Goal: Transaction & Acquisition: Purchase product/service

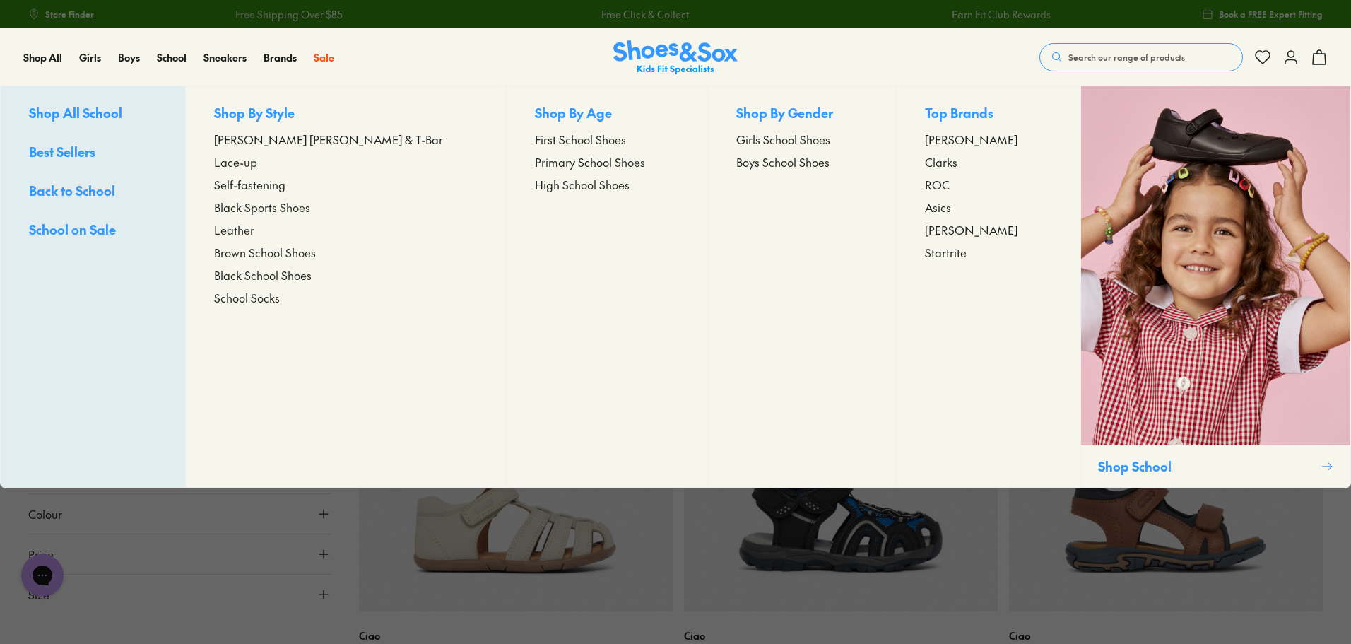
click at [310, 205] on span "Black Sports Shoes" at bounding box center [262, 207] width 96 height 17
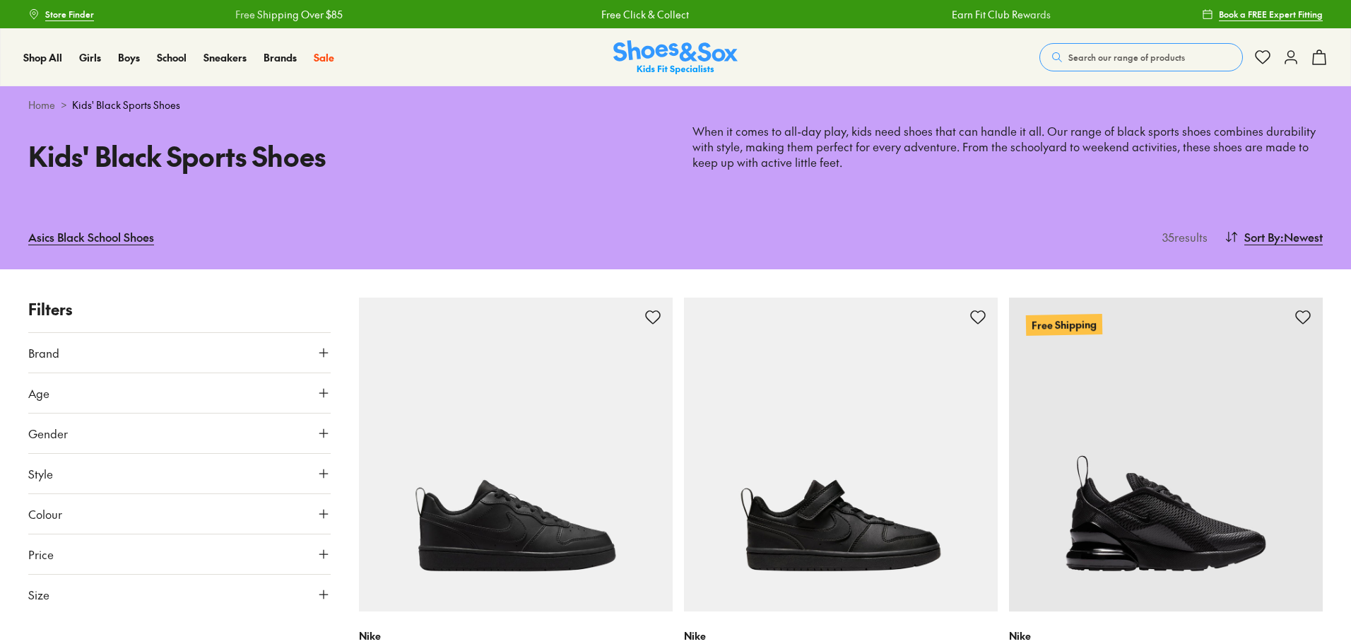
click at [321, 387] on icon at bounding box center [324, 393] width 14 height 14
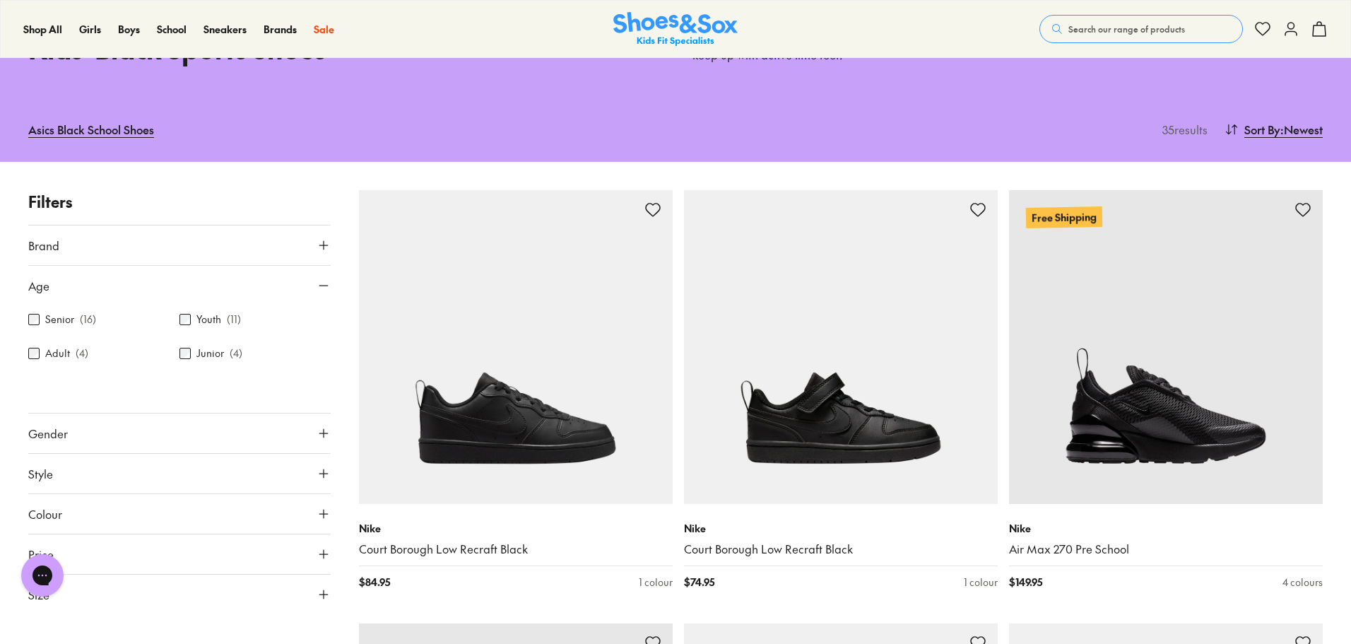
scroll to position [212, 0]
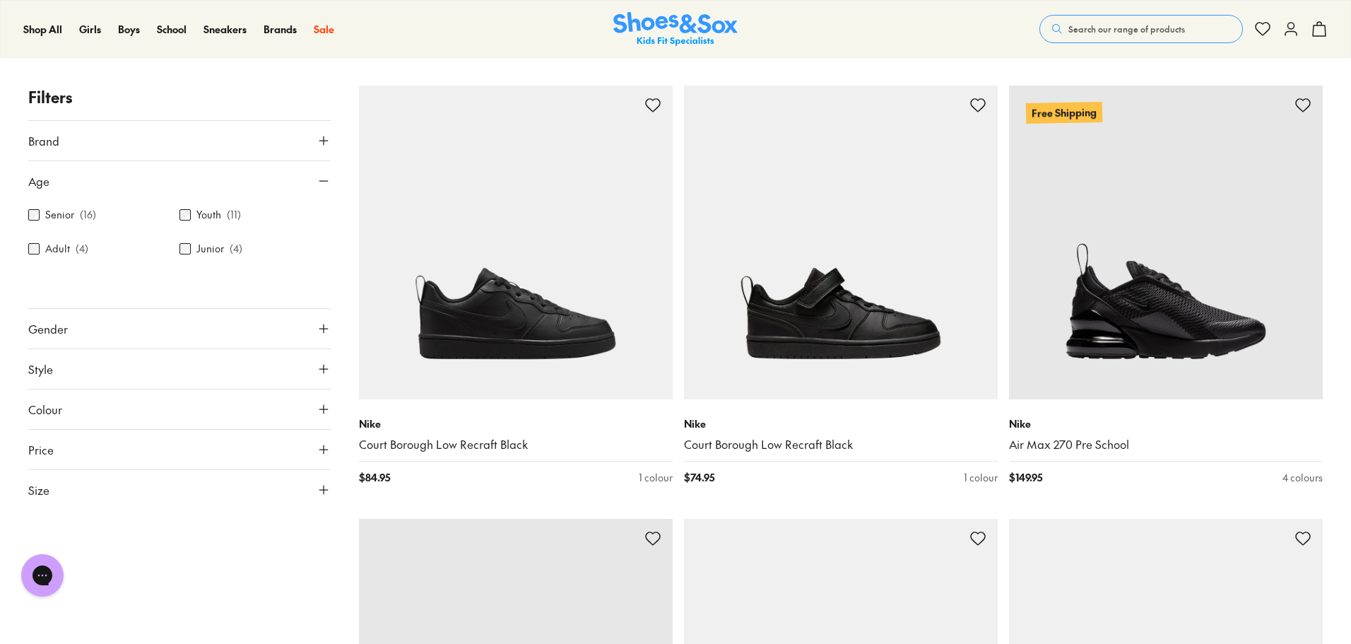
click at [324, 487] on use at bounding box center [323, 490] width 8 height 8
click at [194, 206] on div "Youth ( 11 )" at bounding box center [255, 214] width 151 height 17
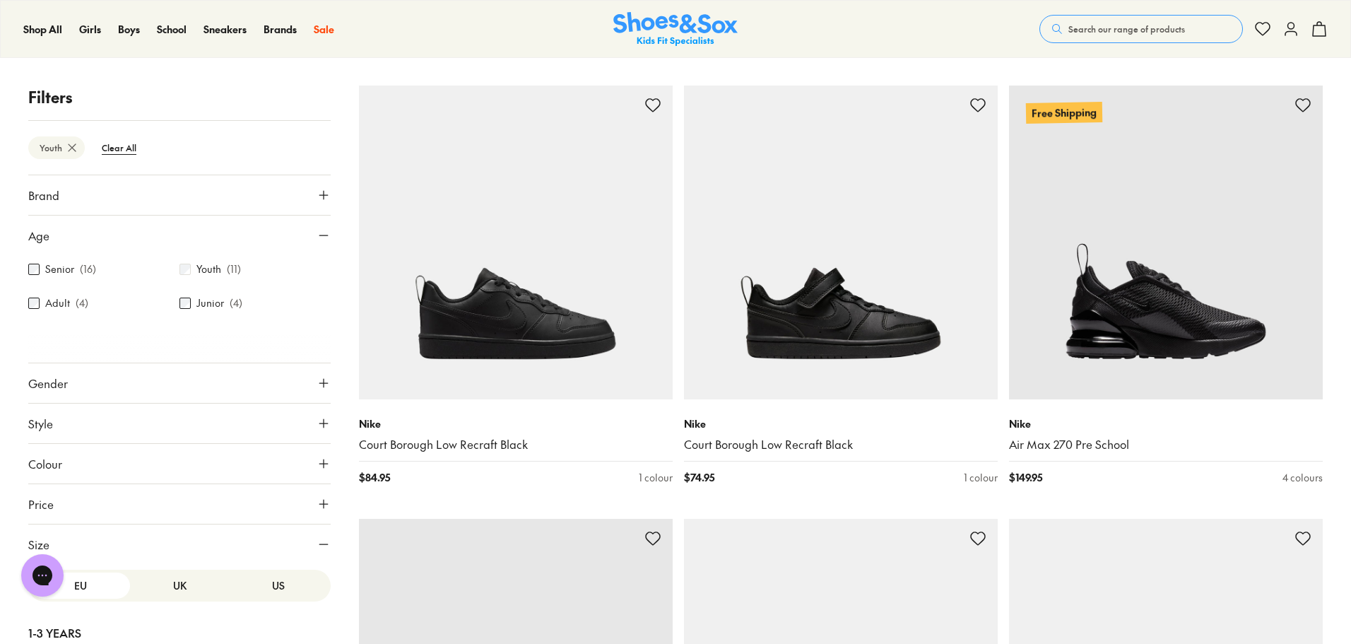
scroll to position [91, 0]
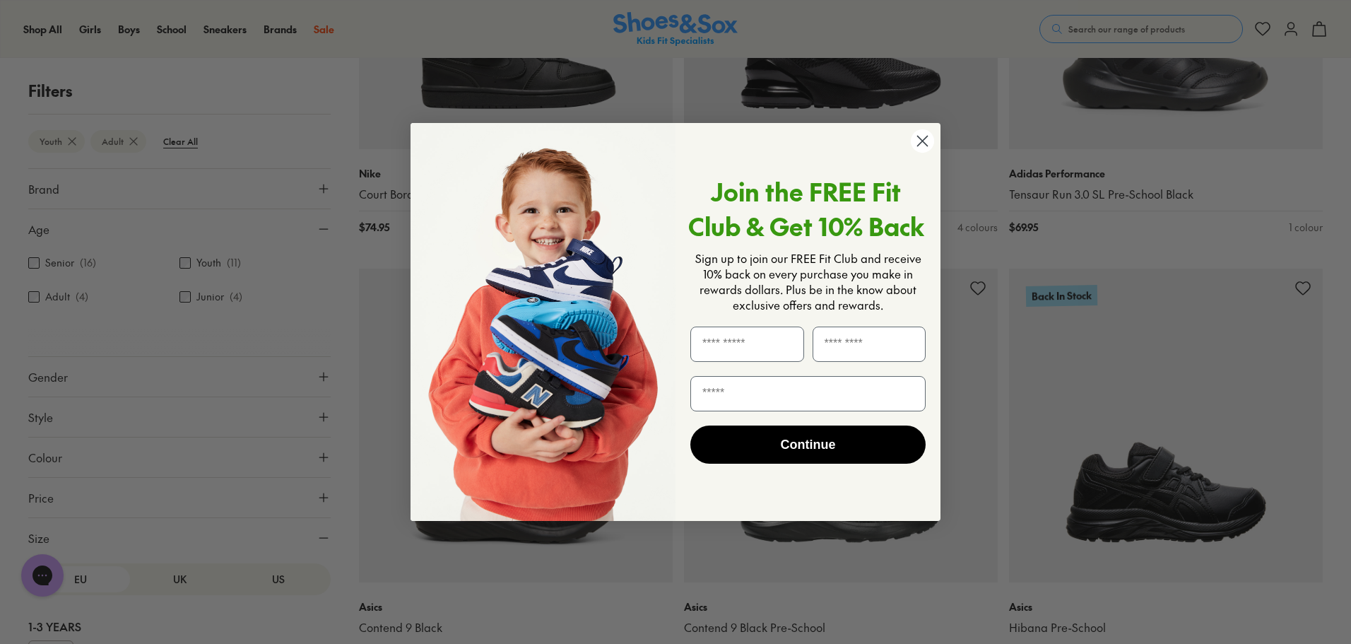
scroll to position [657, 0]
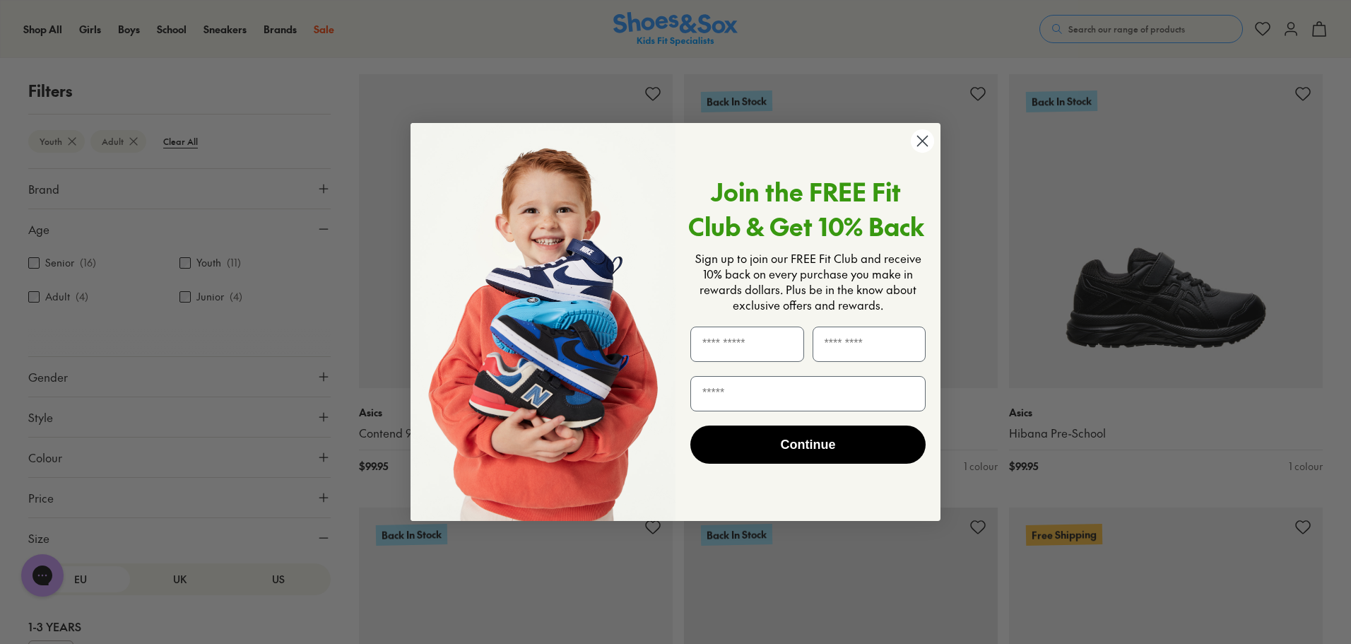
click at [927, 140] on circle "Close dialog" at bounding box center [922, 140] width 23 height 23
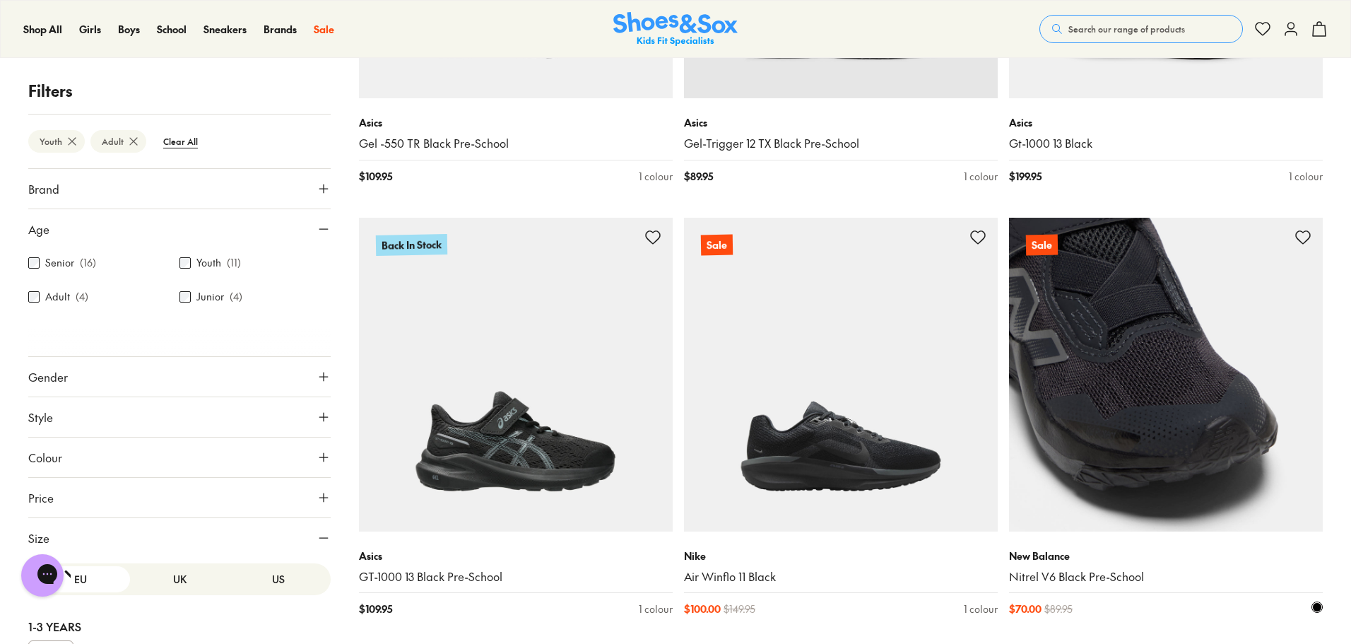
scroll to position [1434, 0]
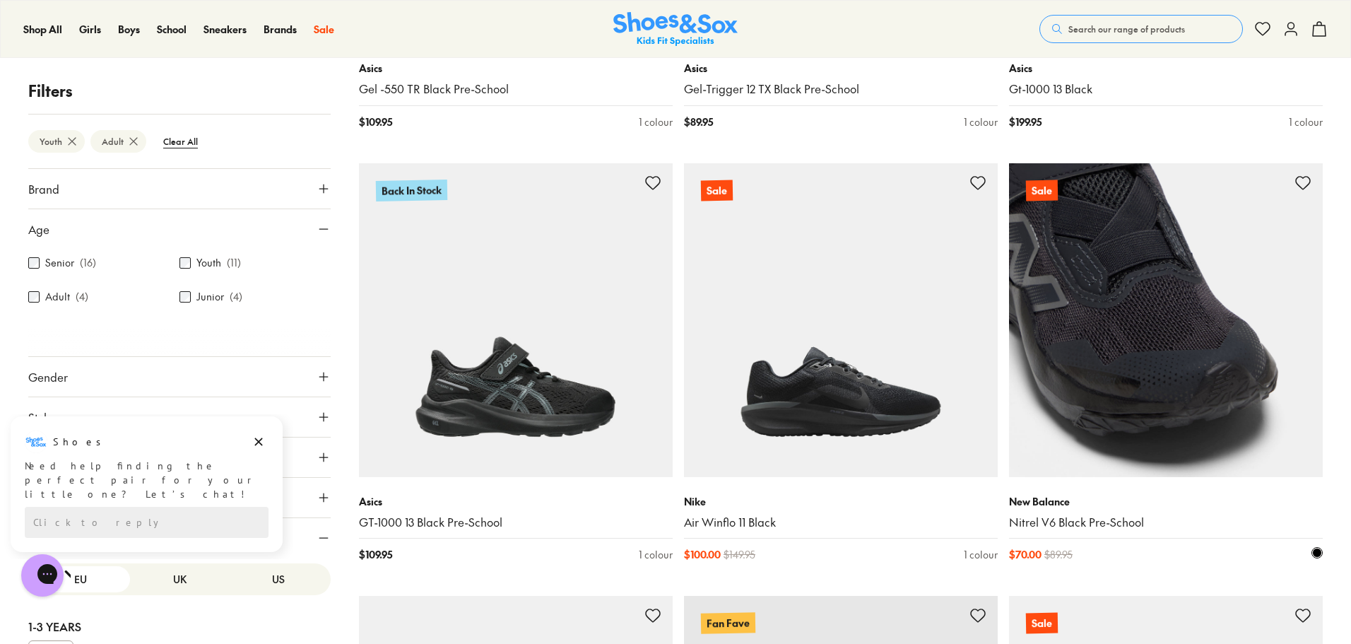
click at [1189, 422] on img at bounding box center [1166, 320] width 314 height 314
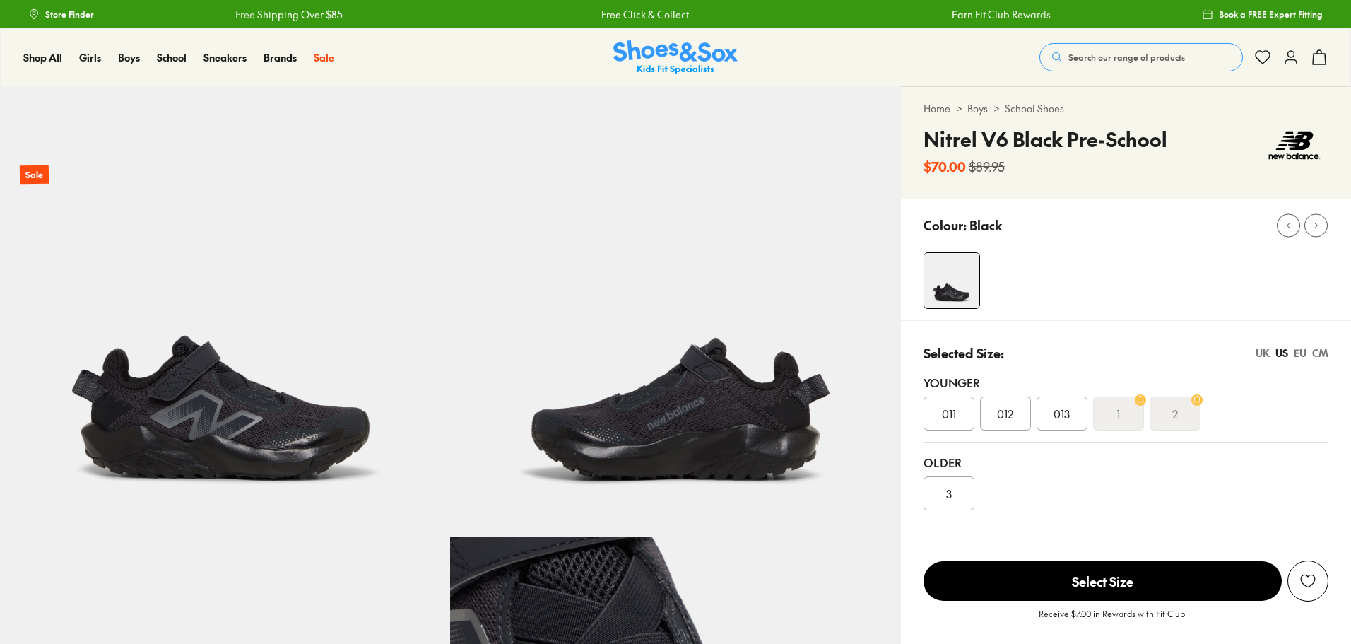
select select "*"
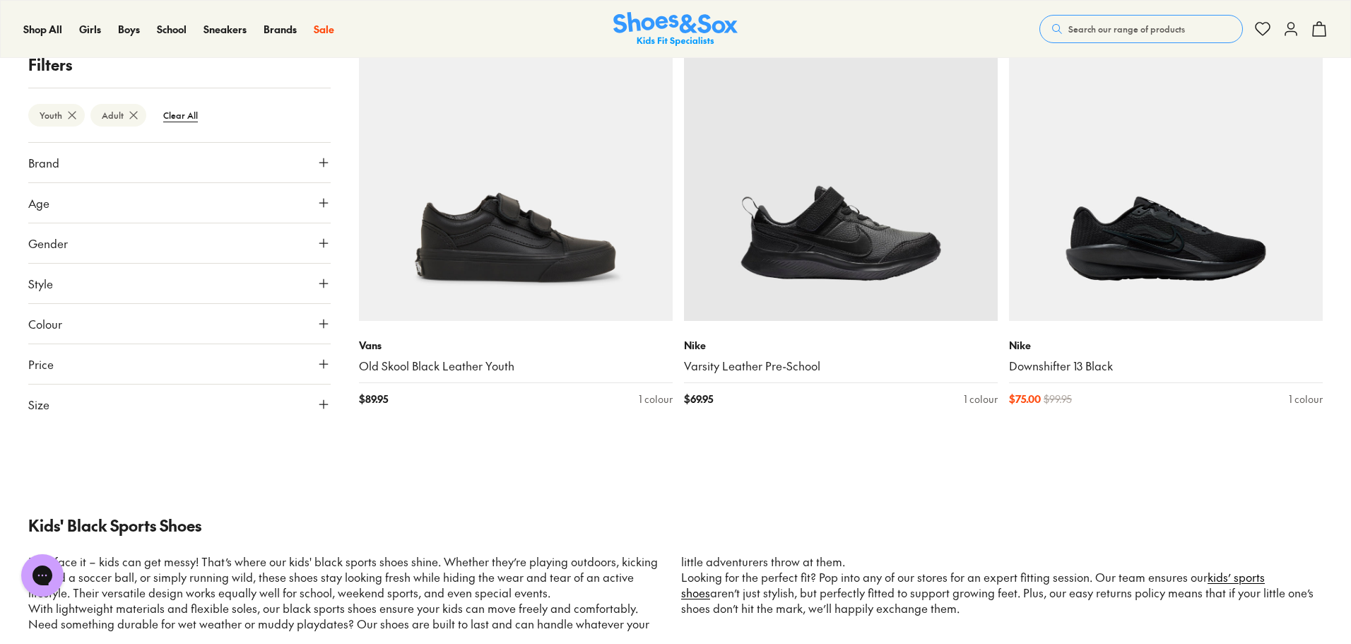
scroll to position [2096, 0]
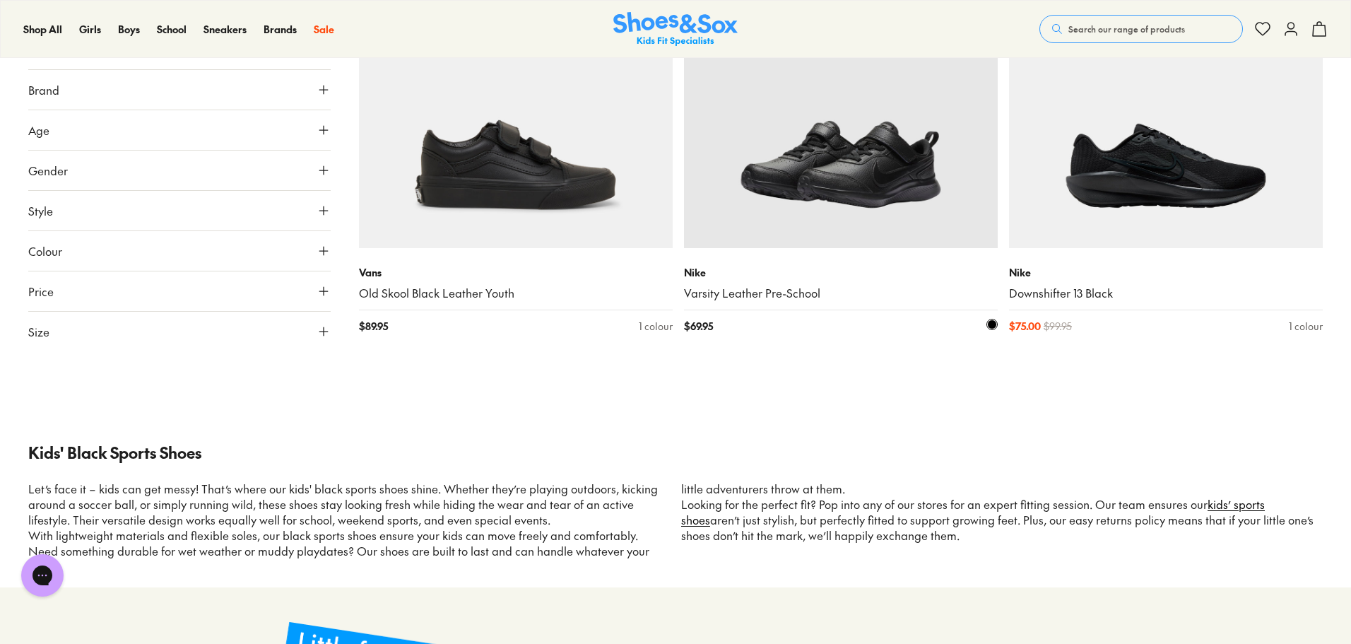
click at [827, 151] on img at bounding box center [841, 91] width 314 height 314
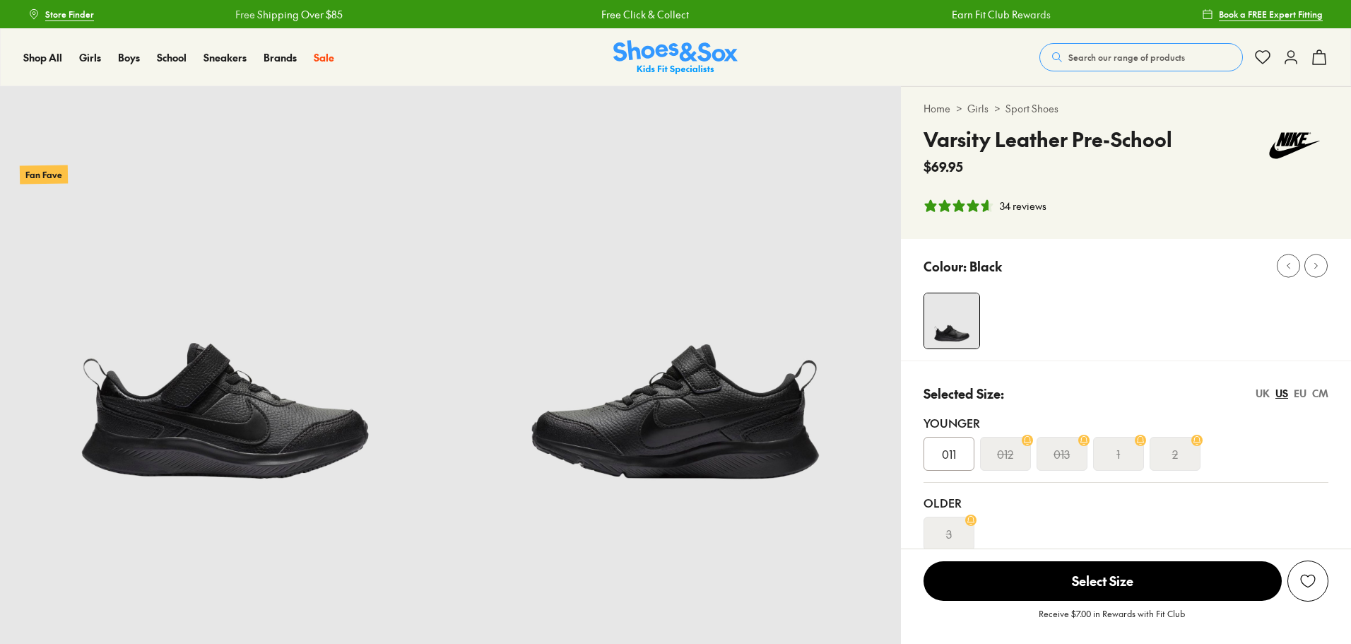
select select "*"
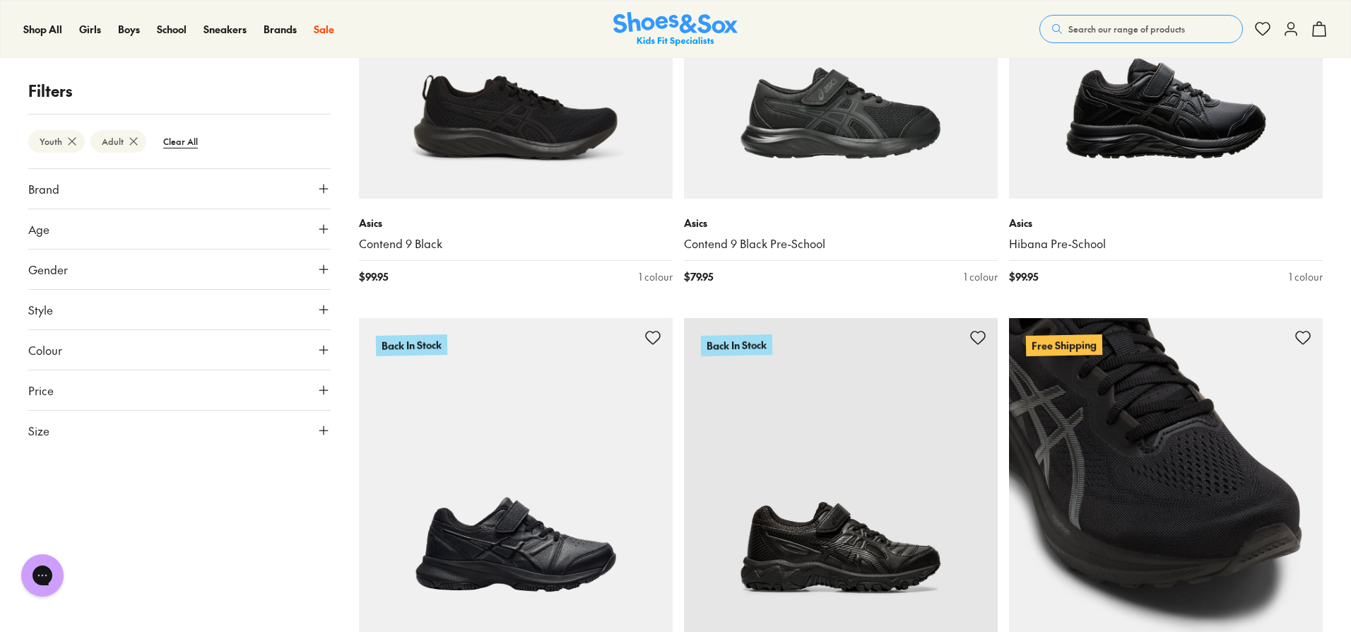
scroll to position [621, 0]
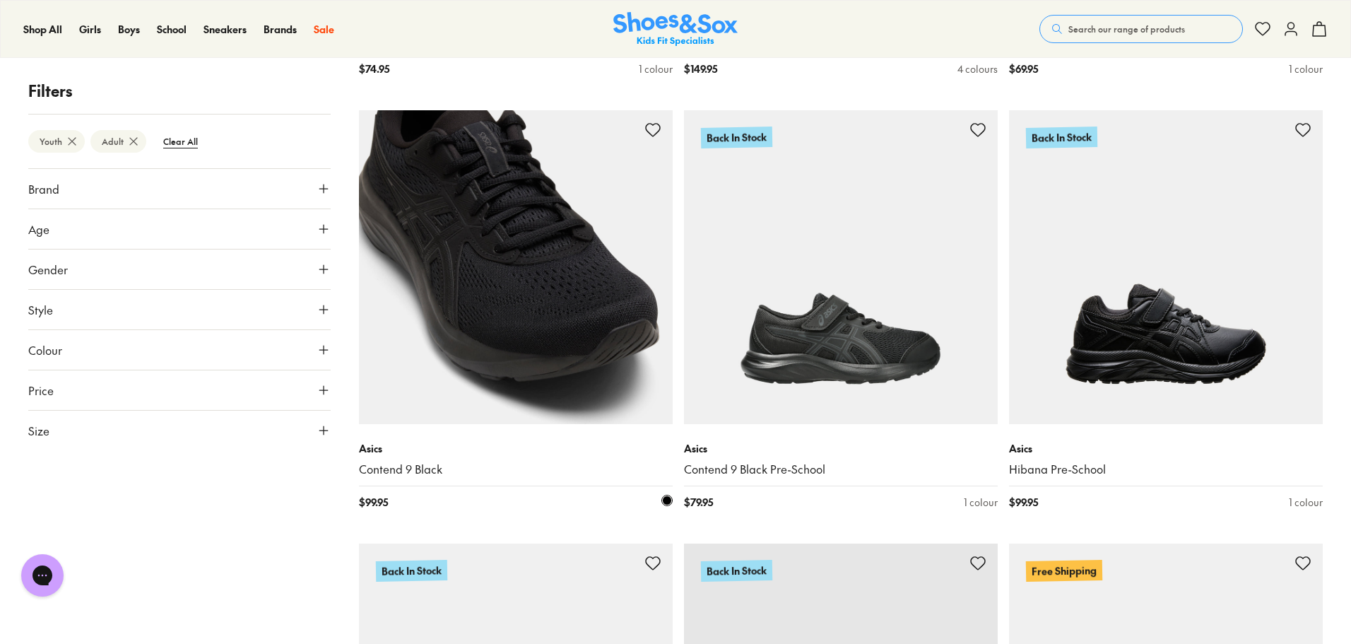
click at [606, 365] on img at bounding box center [516, 267] width 314 height 314
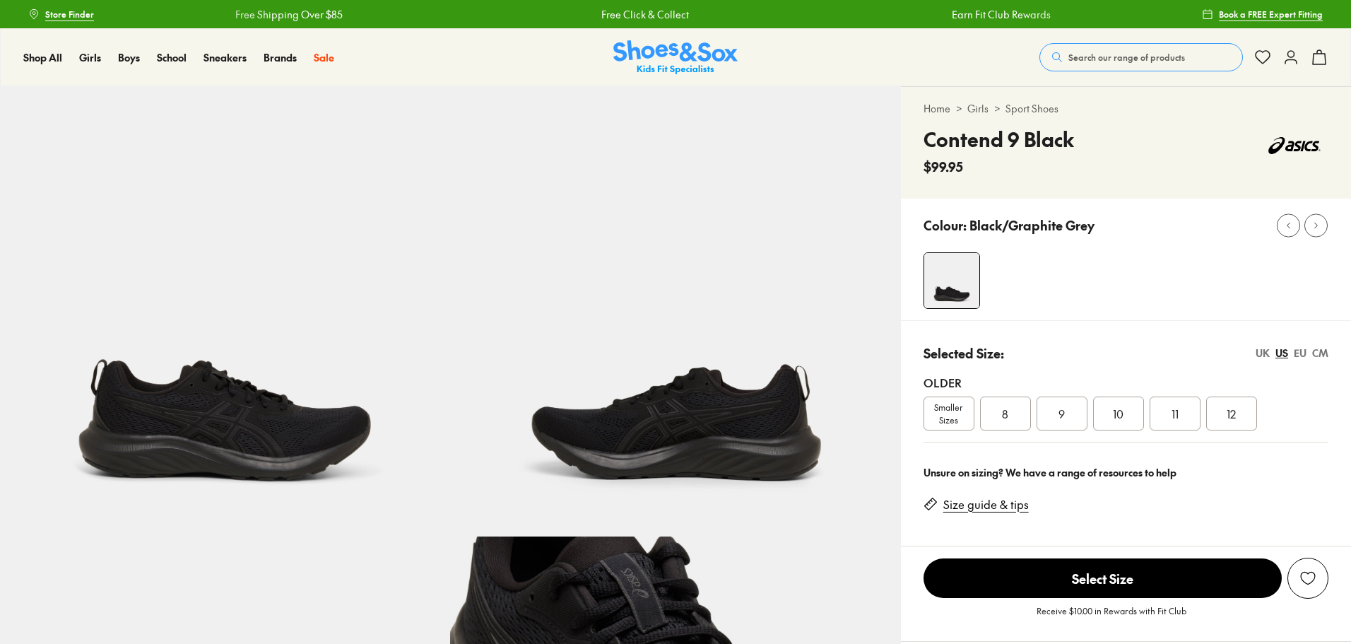
select select "*"
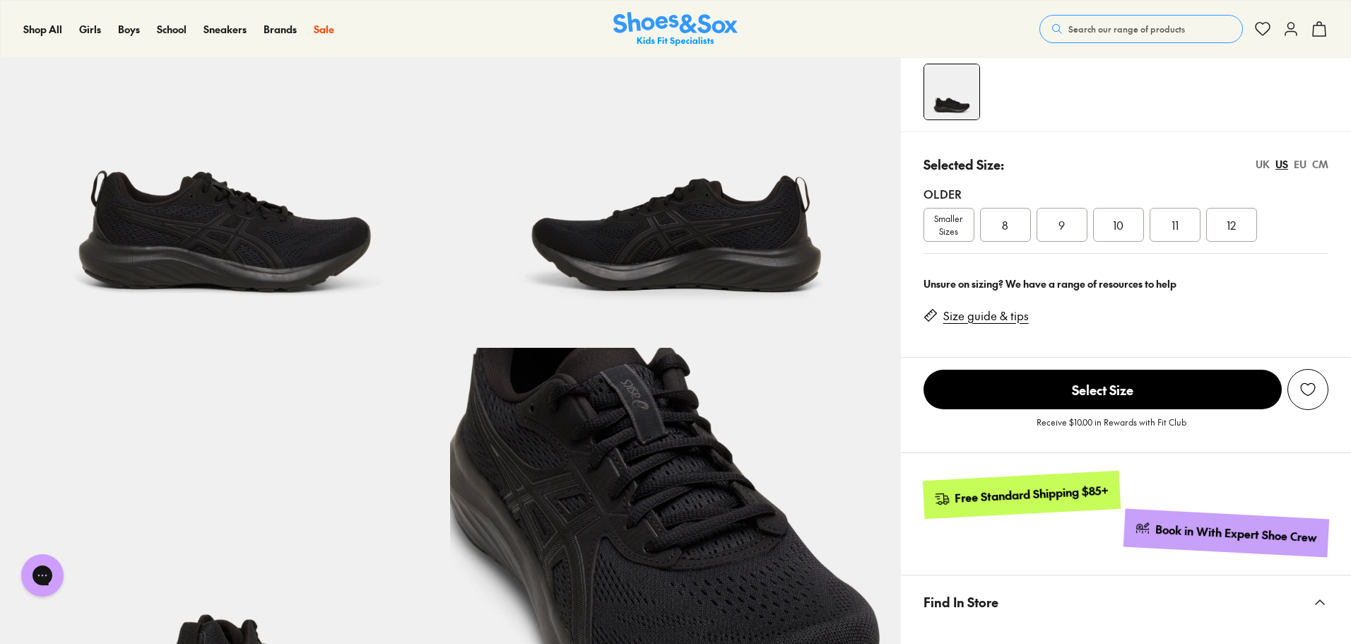
scroll to position [71, 0]
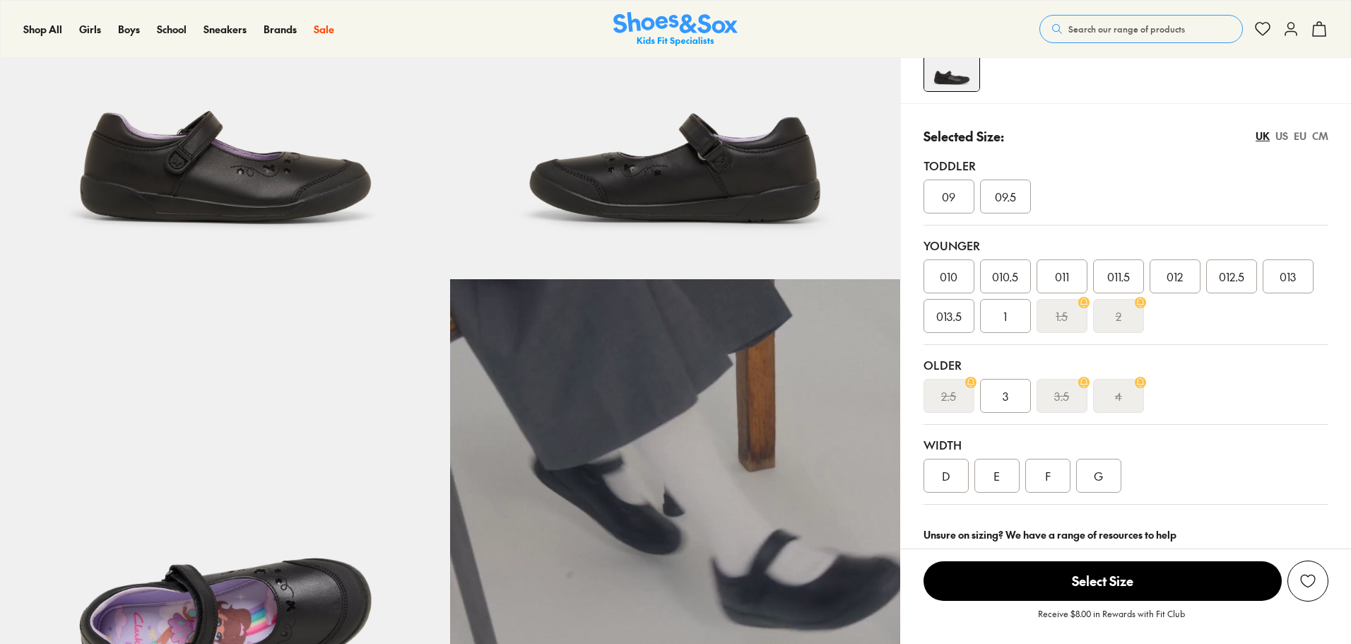
scroll to position [283, 0]
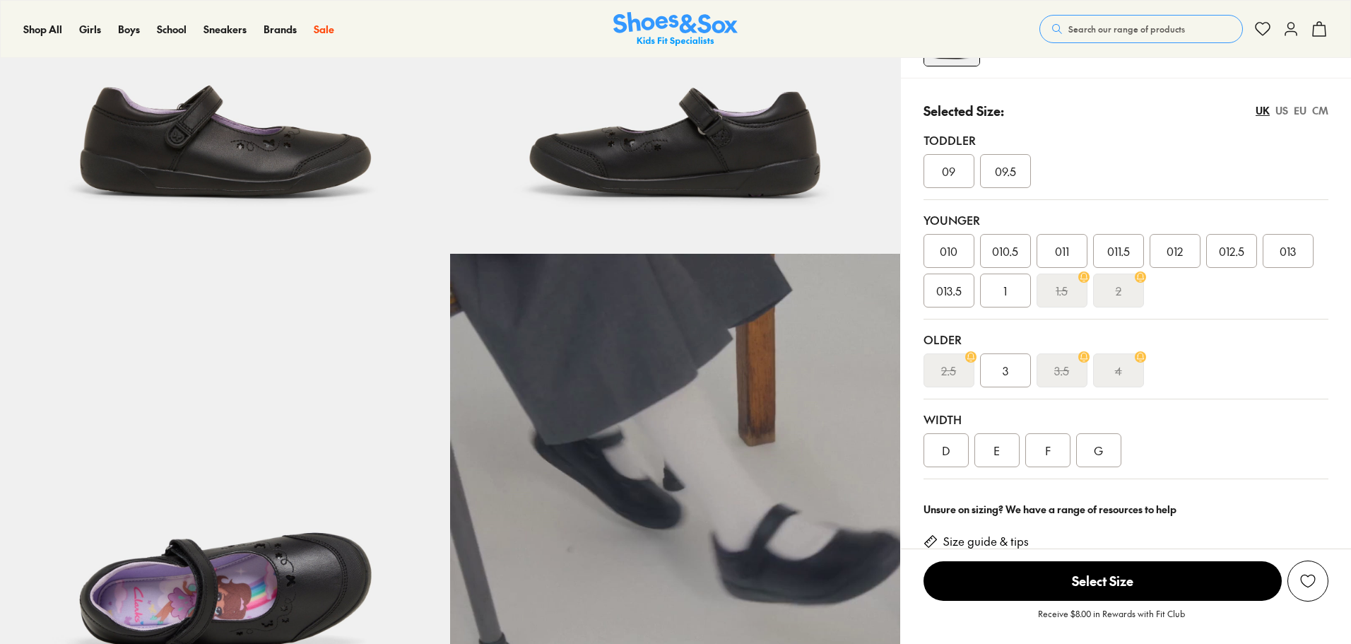
select select "*"
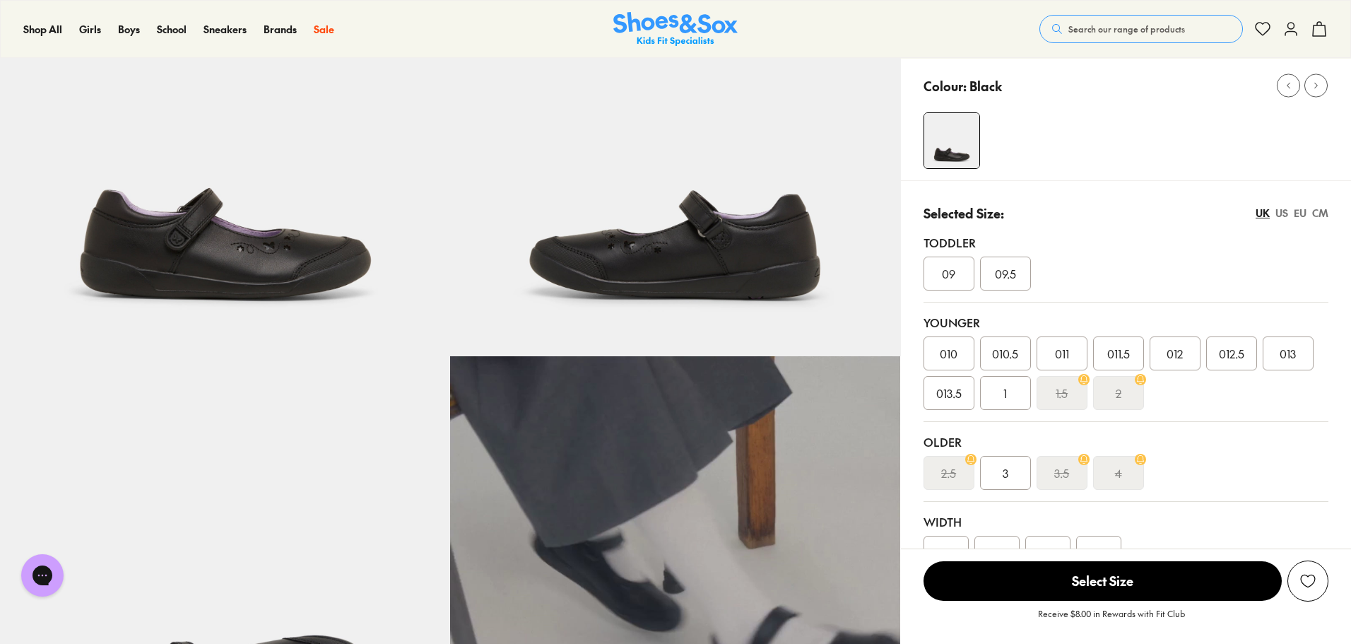
scroll to position [71, 0]
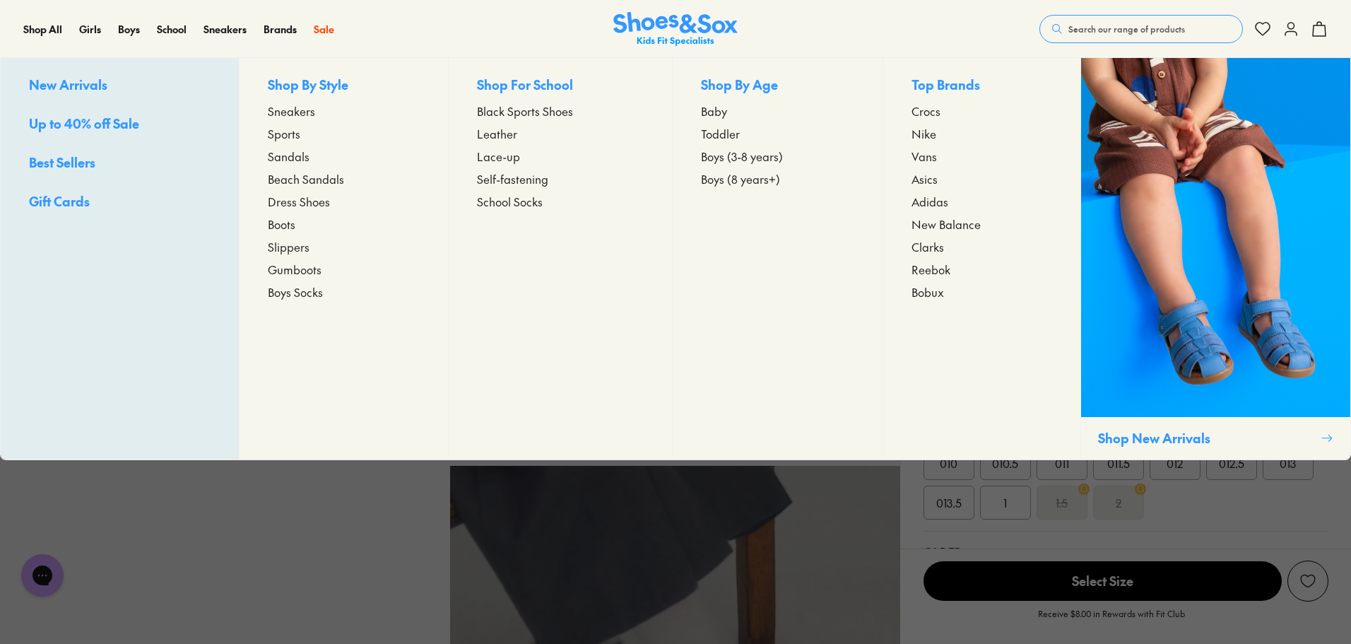
click at [494, 134] on span "Leather" at bounding box center [497, 133] width 40 height 17
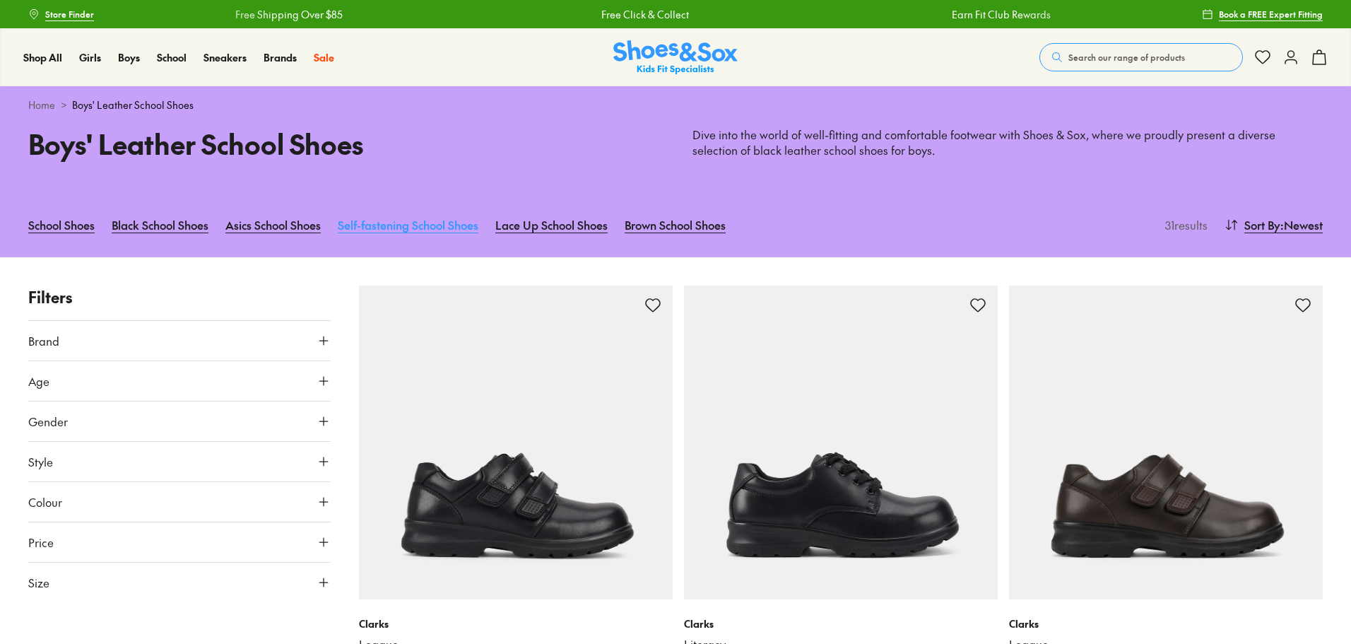
click at [434, 226] on link "Self-fastening School Shoes" at bounding box center [408, 224] width 141 height 31
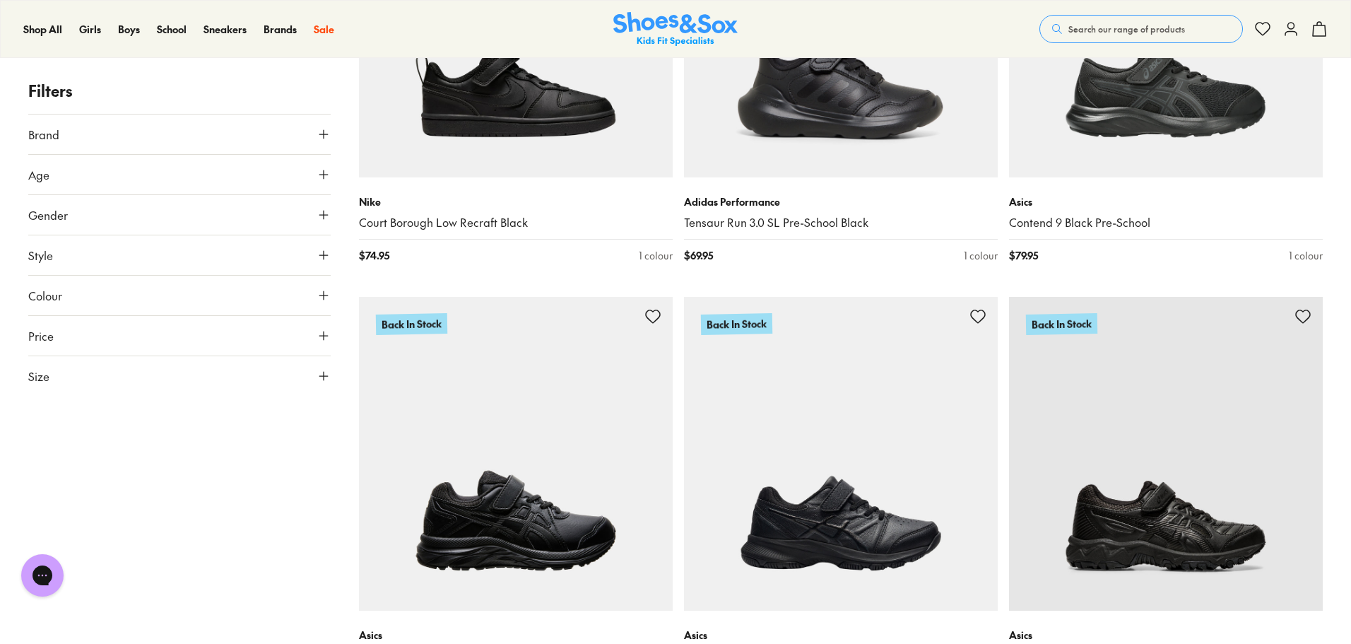
scroll to position [636, 0]
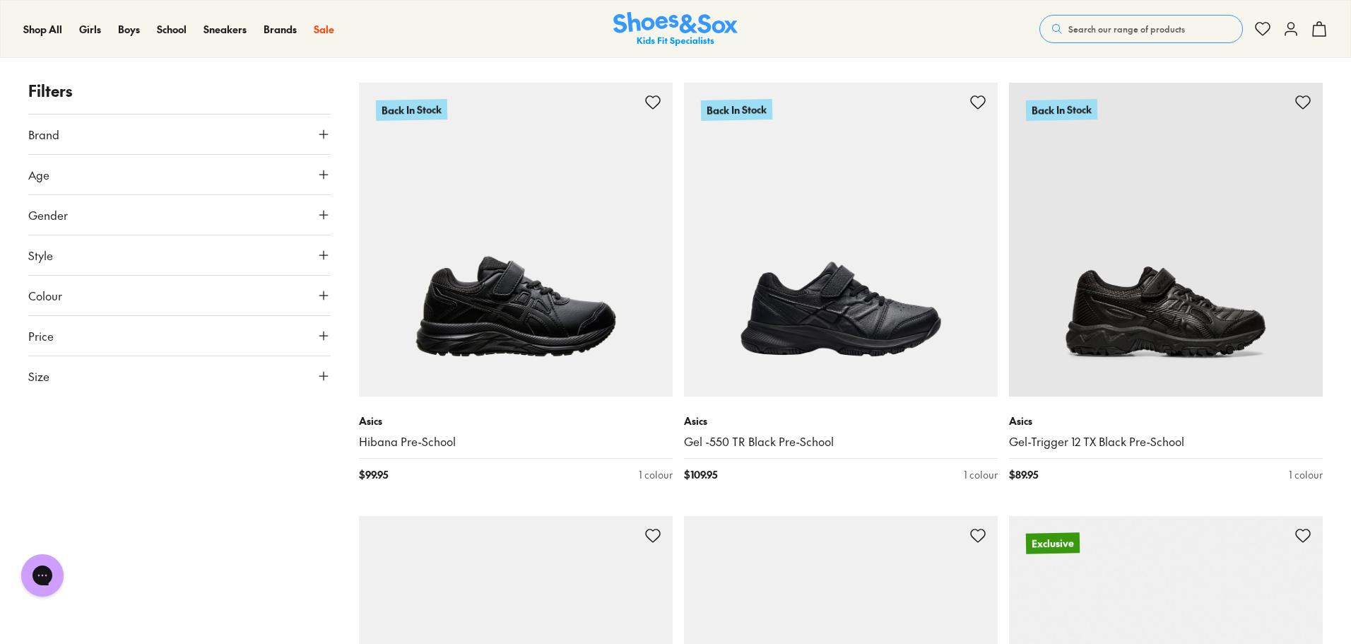
click at [323, 370] on icon at bounding box center [324, 376] width 14 height 14
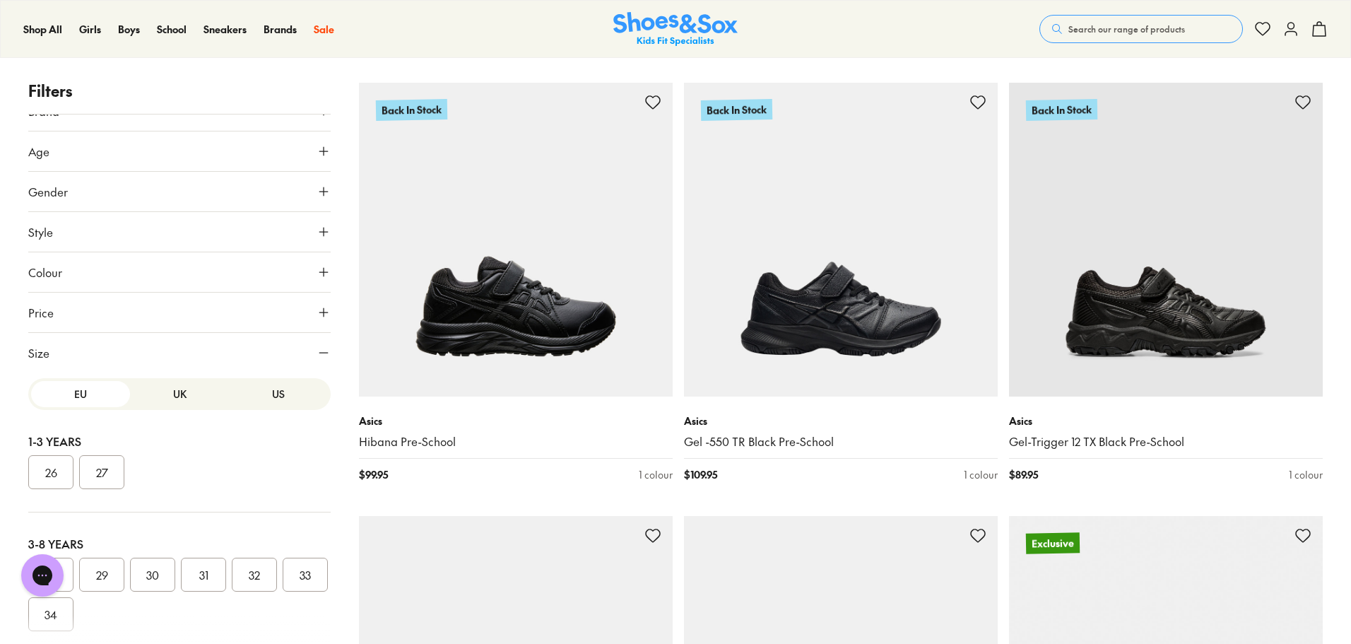
click at [259, 396] on button "US" at bounding box center [278, 394] width 99 height 26
click at [213, 450] on button "6" at bounding box center [203, 467] width 45 height 34
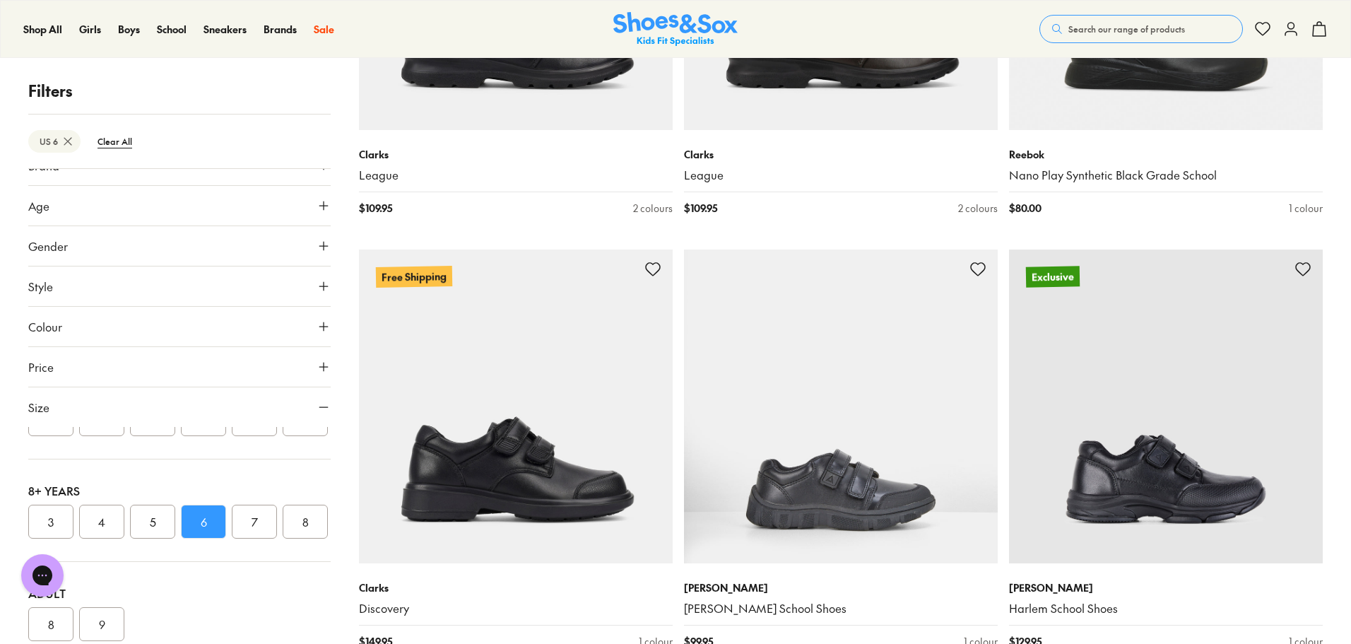
scroll to position [611, 0]
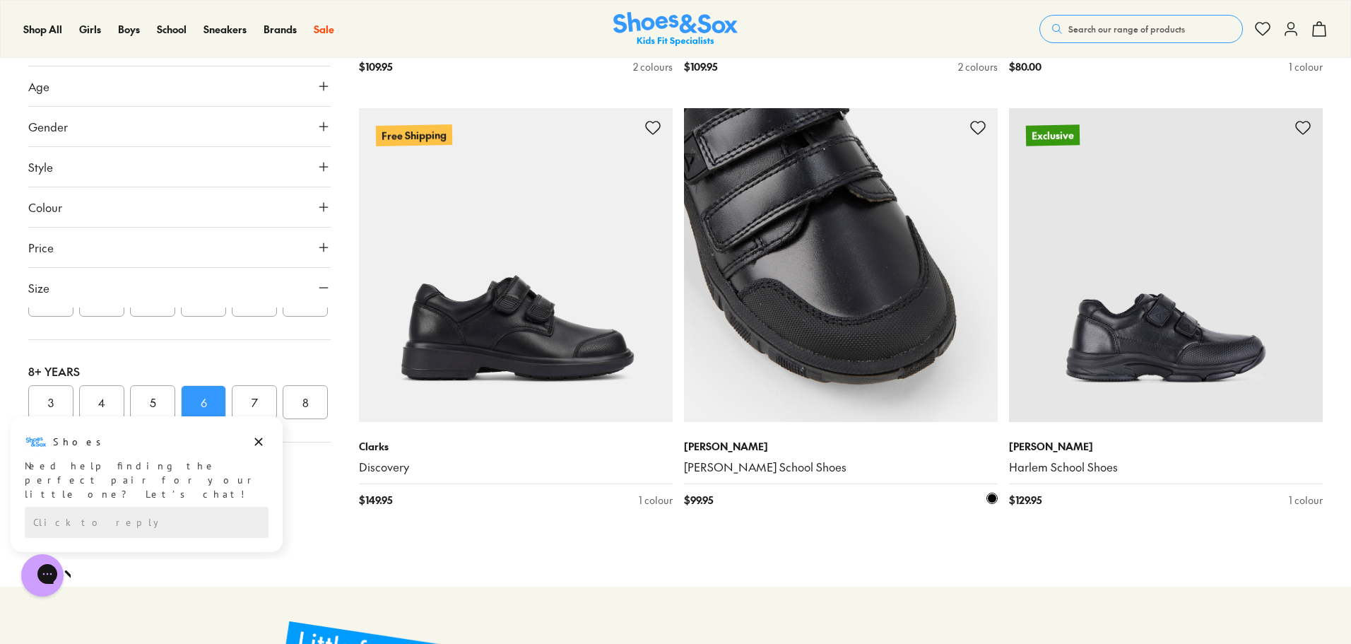
click at [876, 276] on img at bounding box center [841, 265] width 314 height 314
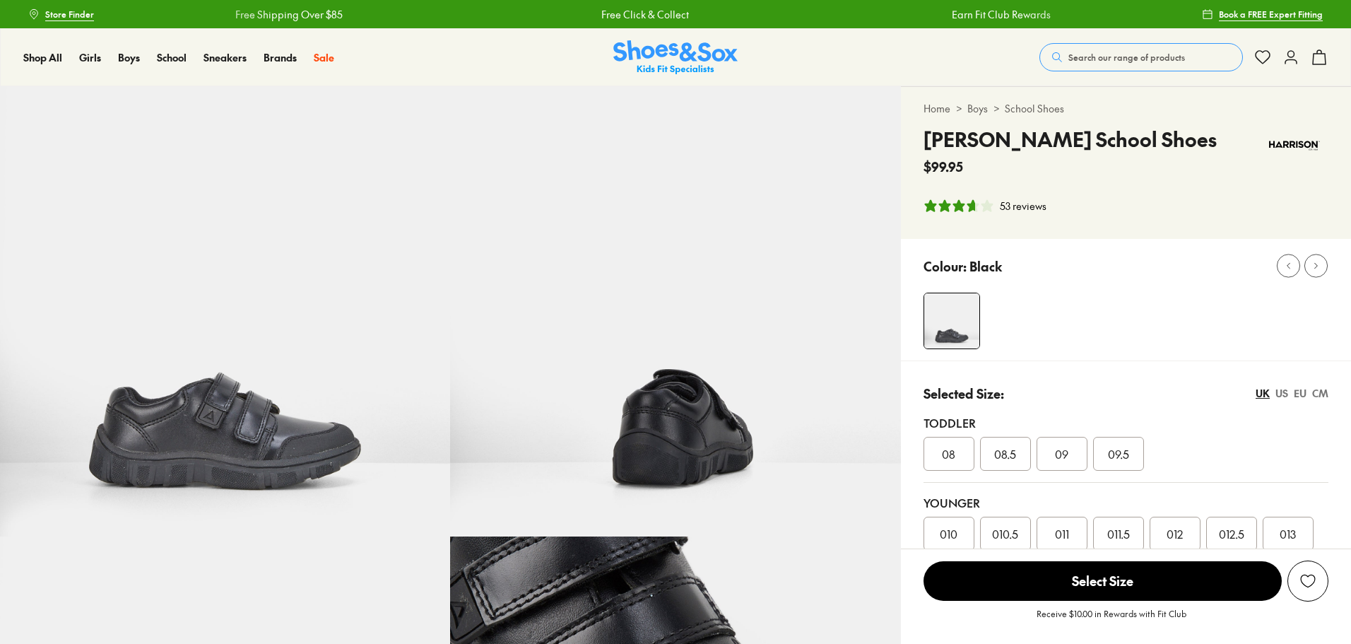
select select "*"
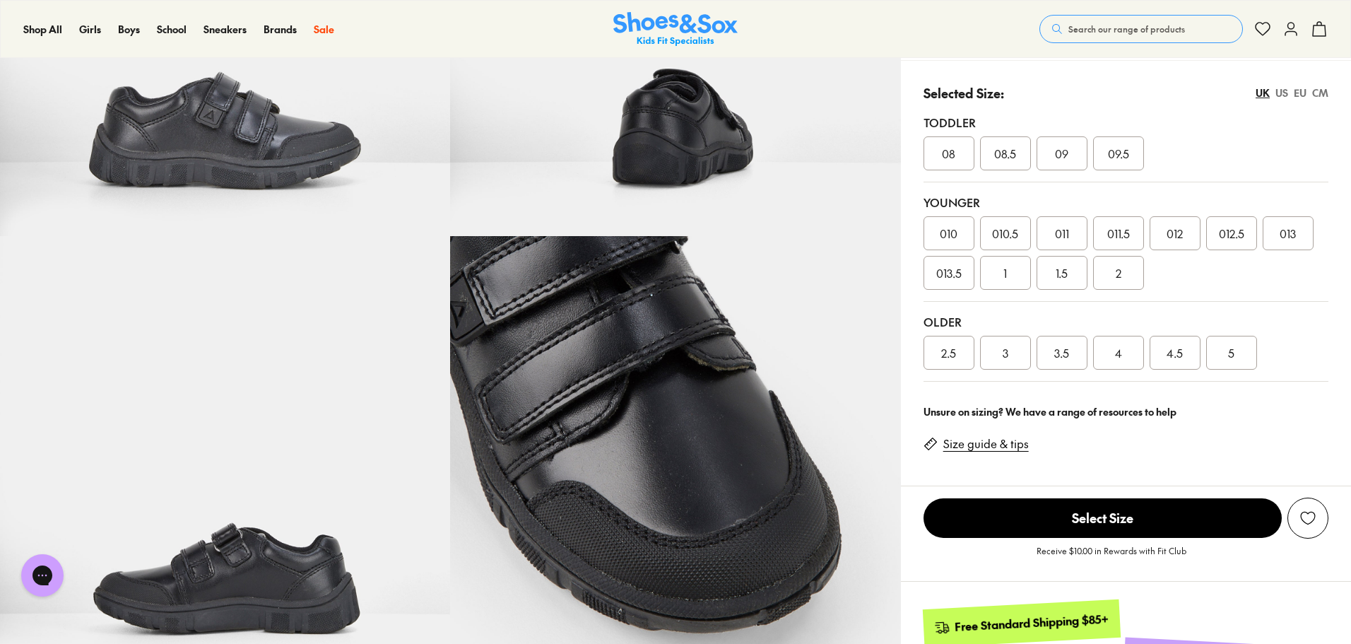
scroll to position [353, 0]
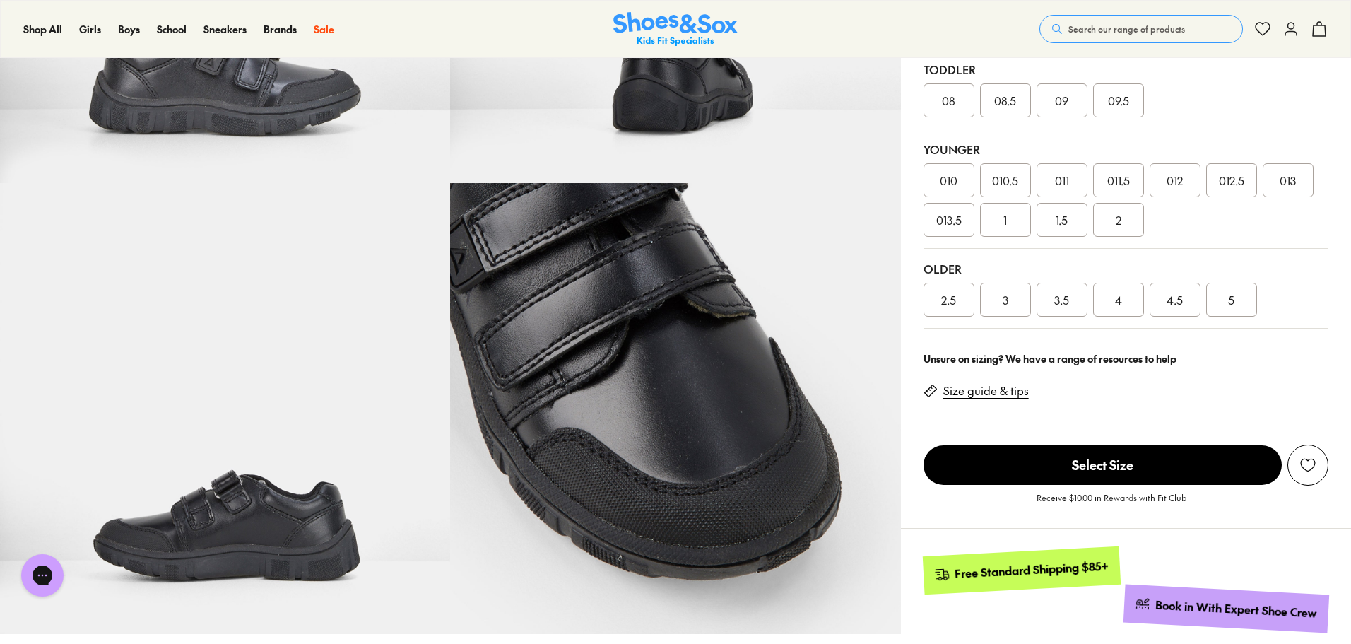
click at [1254, 302] on div "5" at bounding box center [1231, 300] width 51 height 34
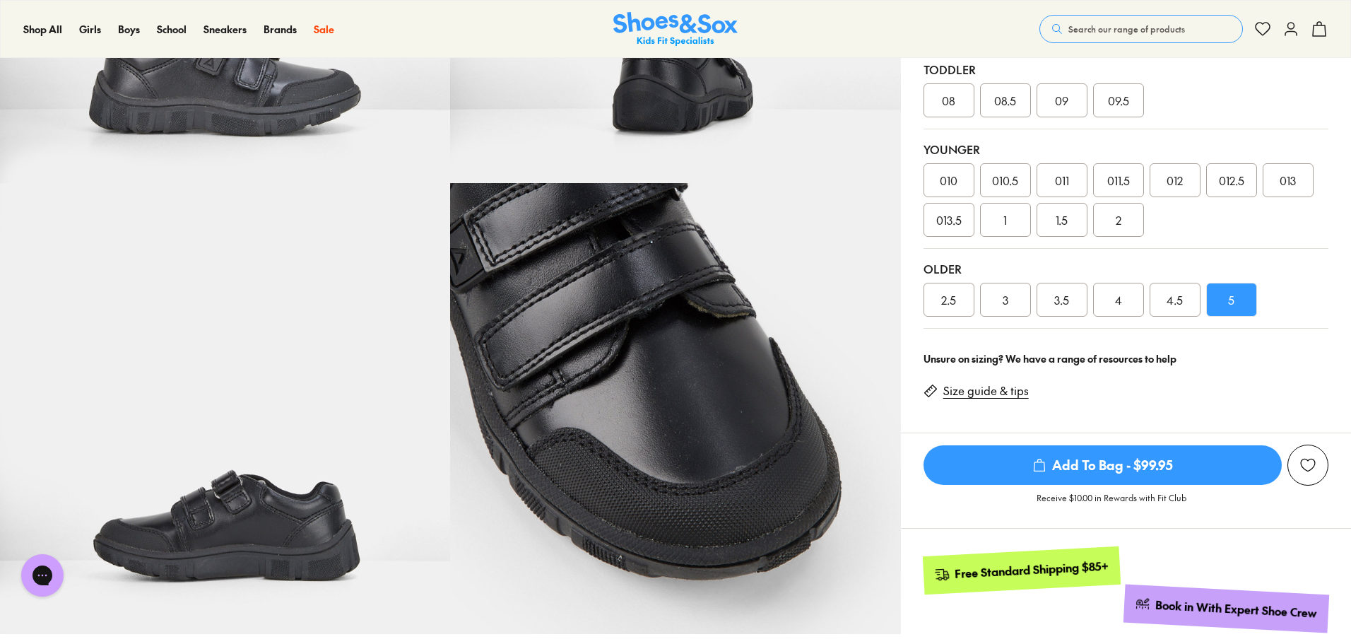
click at [1165, 461] on span "Add To Bag - $99.95" at bounding box center [1103, 465] width 358 height 40
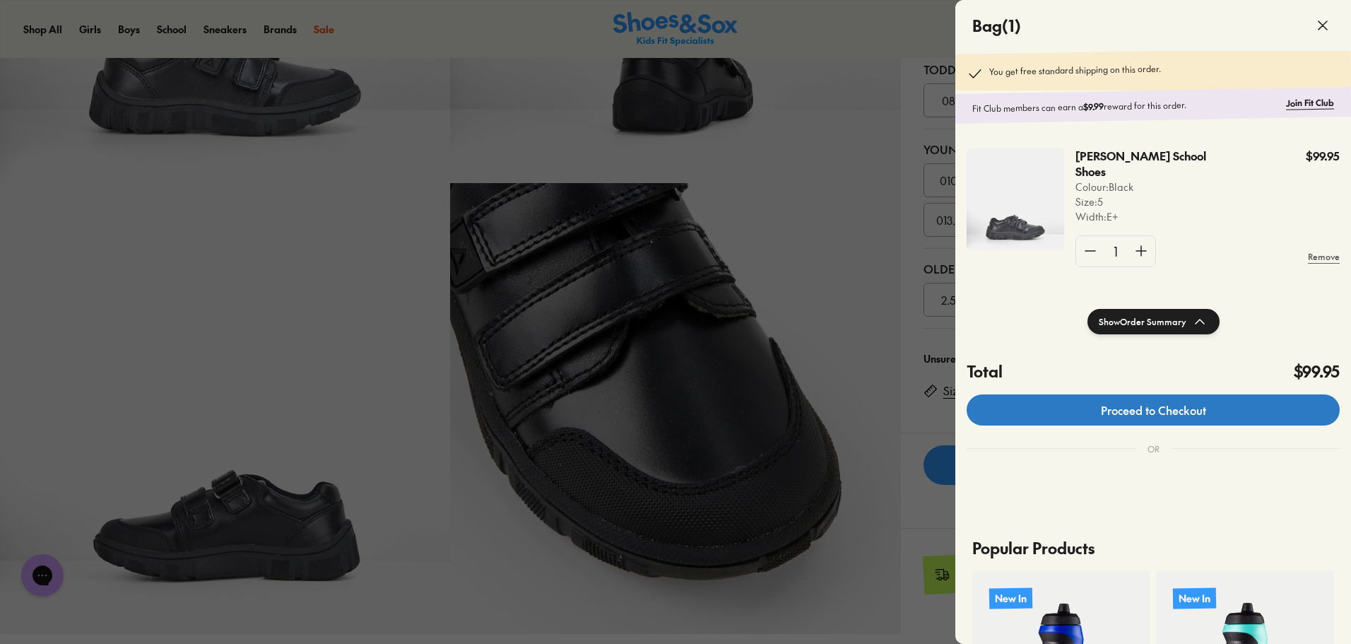
click at [1185, 406] on link "Proceed to Checkout" at bounding box center [1153, 409] width 373 height 31
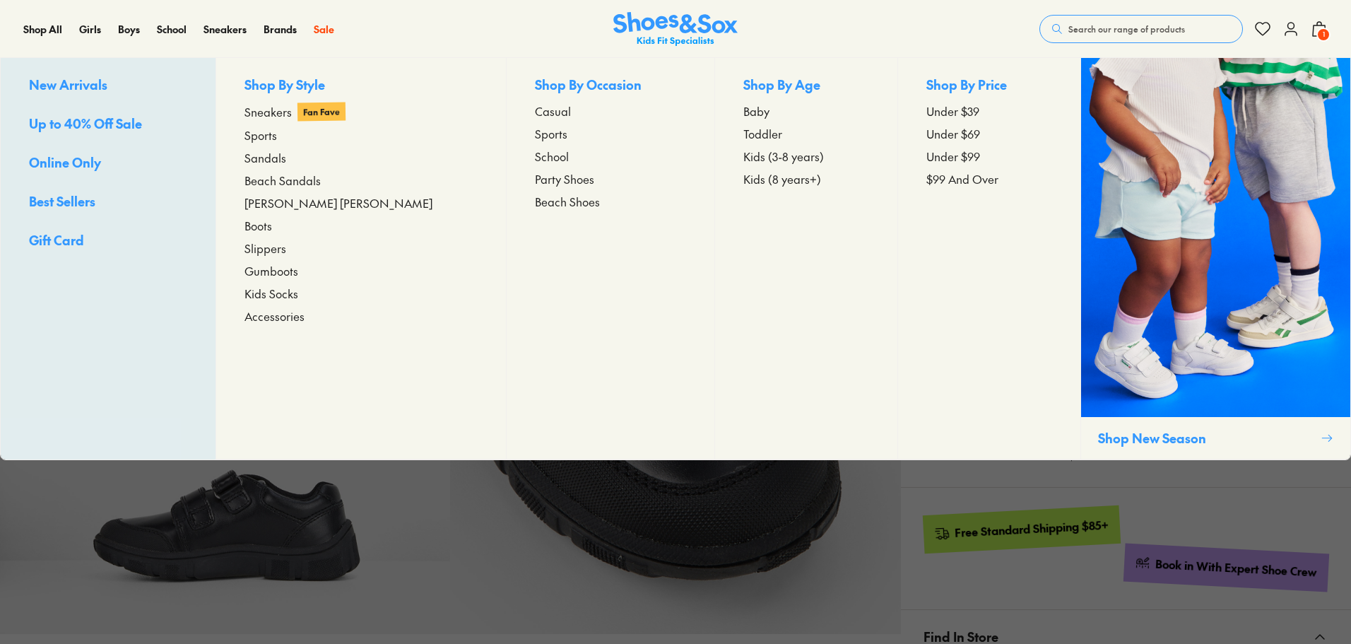
select select "*"
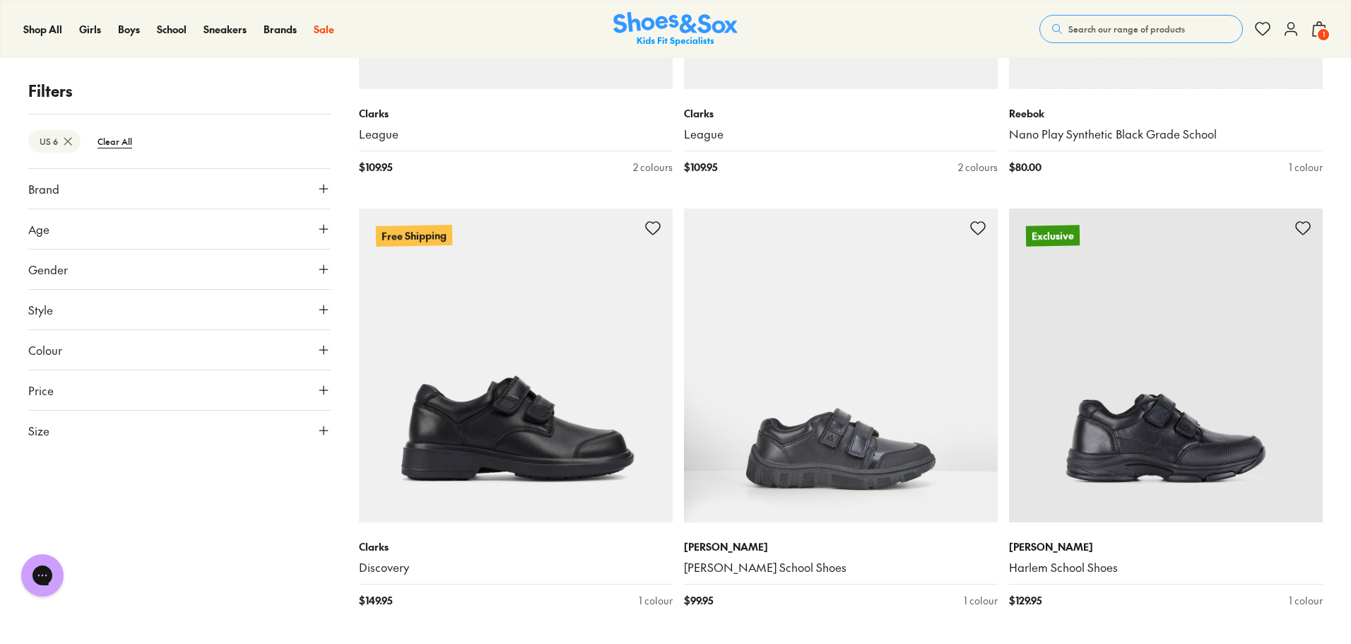
click at [324, 433] on use at bounding box center [323, 430] width 8 height 8
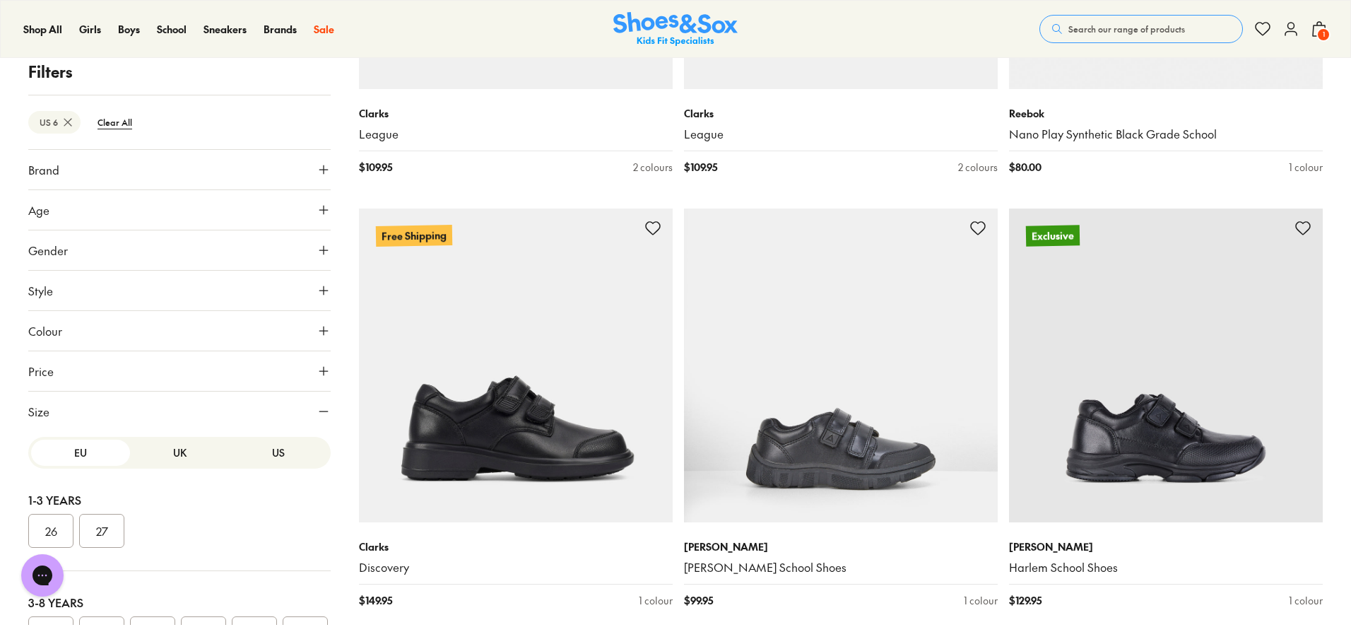
click at [259, 457] on button "US" at bounding box center [278, 453] width 99 height 26
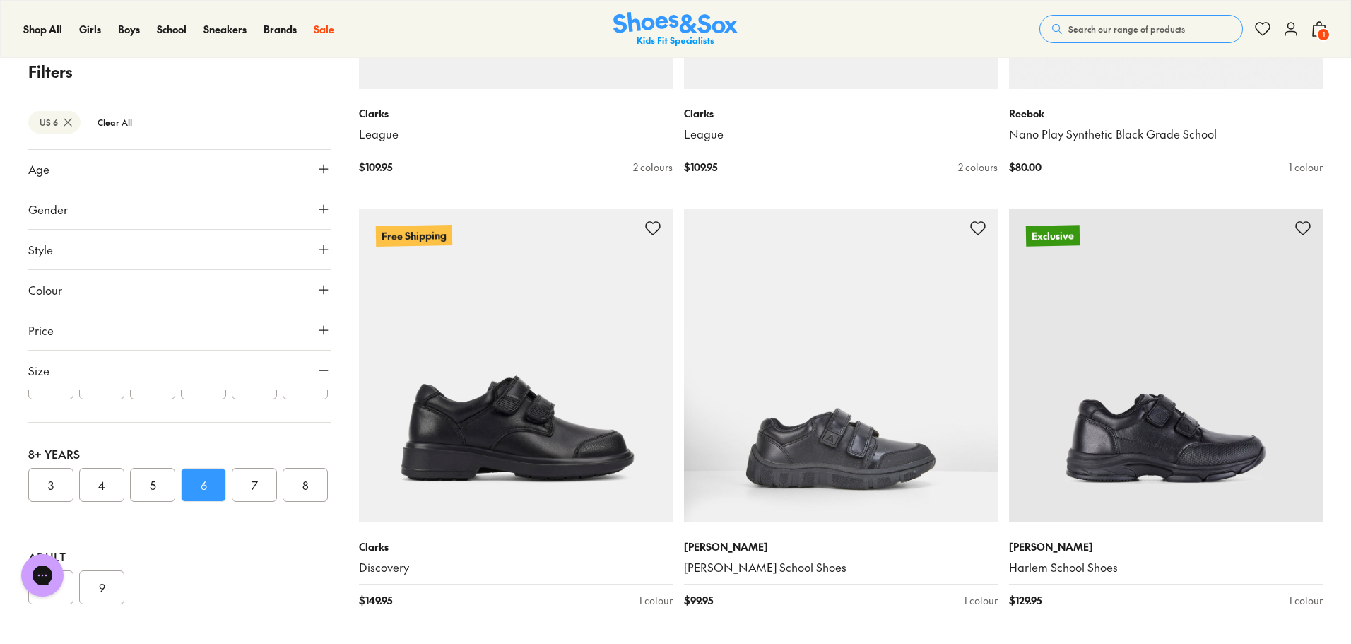
scroll to position [71, 0]
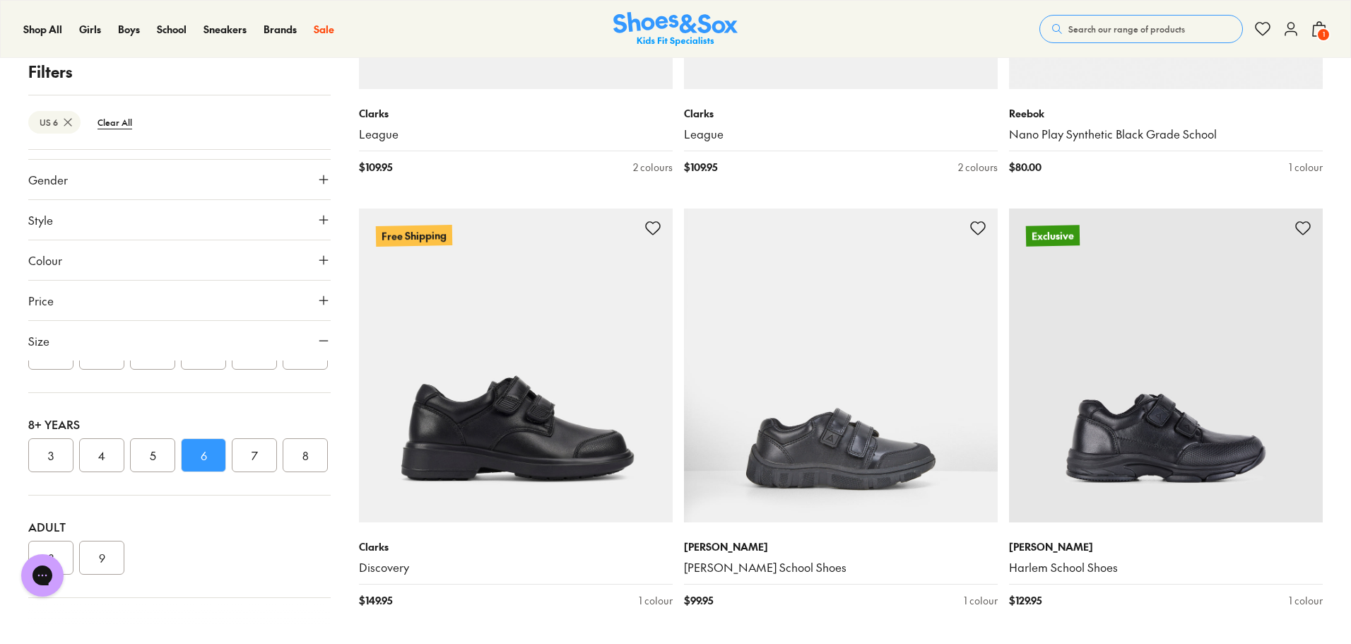
click at [258, 438] on button "7" at bounding box center [254, 455] width 45 height 34
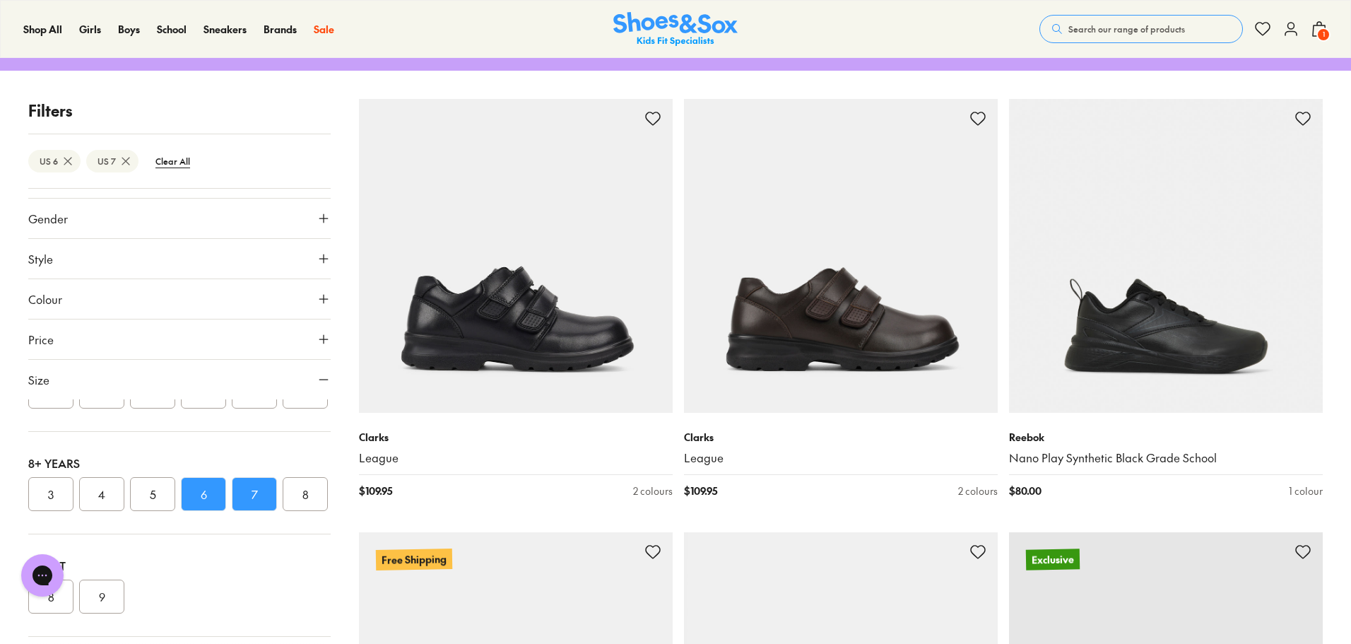
click at [209, 477] on button "6" at bounding box center [203, 494] width 45 height 34
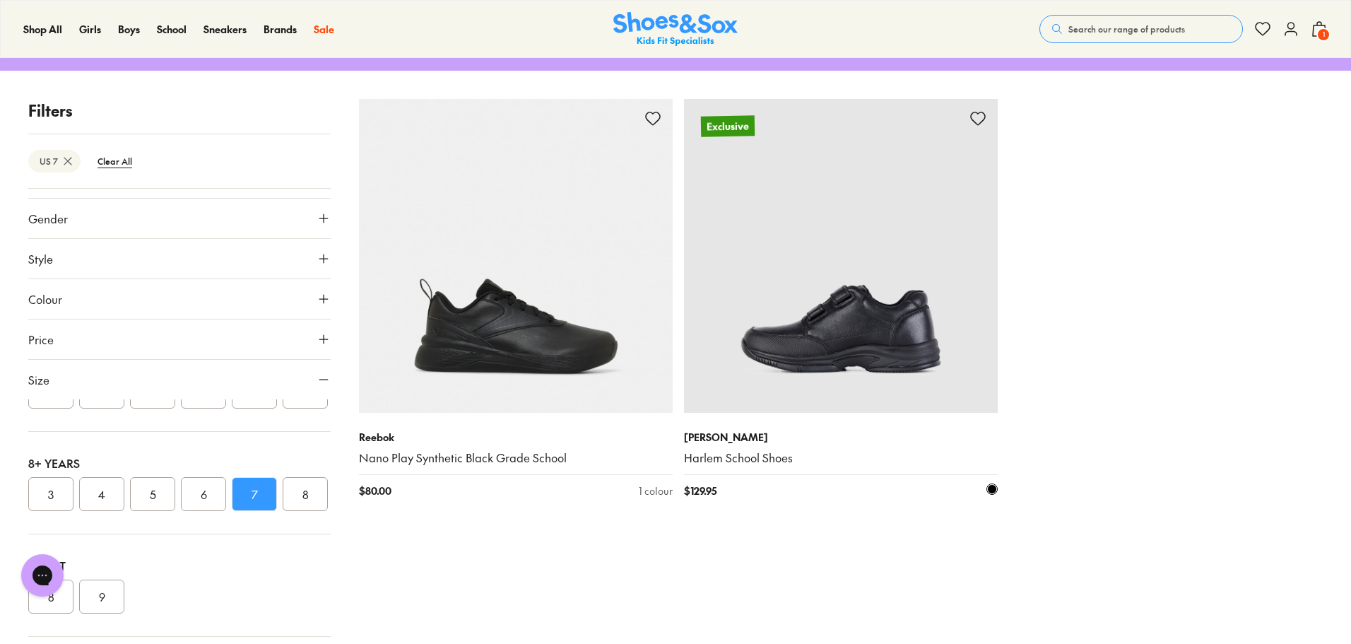
click at [909, 372] on img at bounding box center [841, 256] width 314 height 314
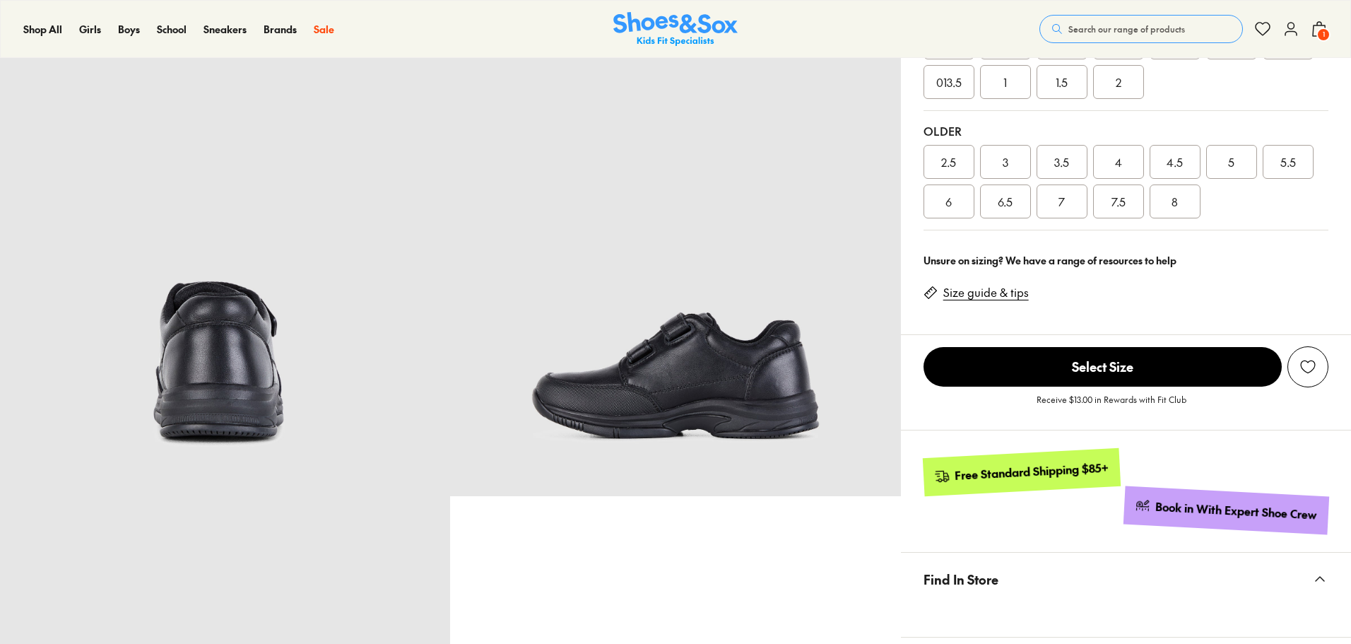
scroll to position [495, 0]
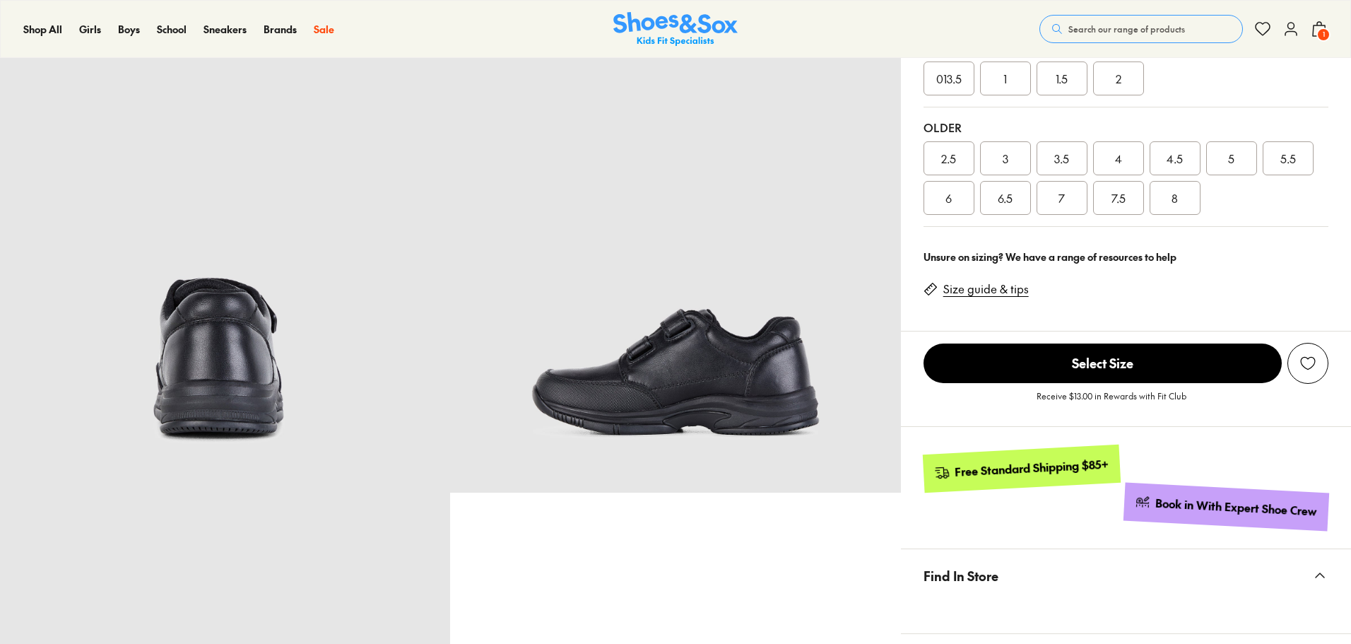
select select "*"
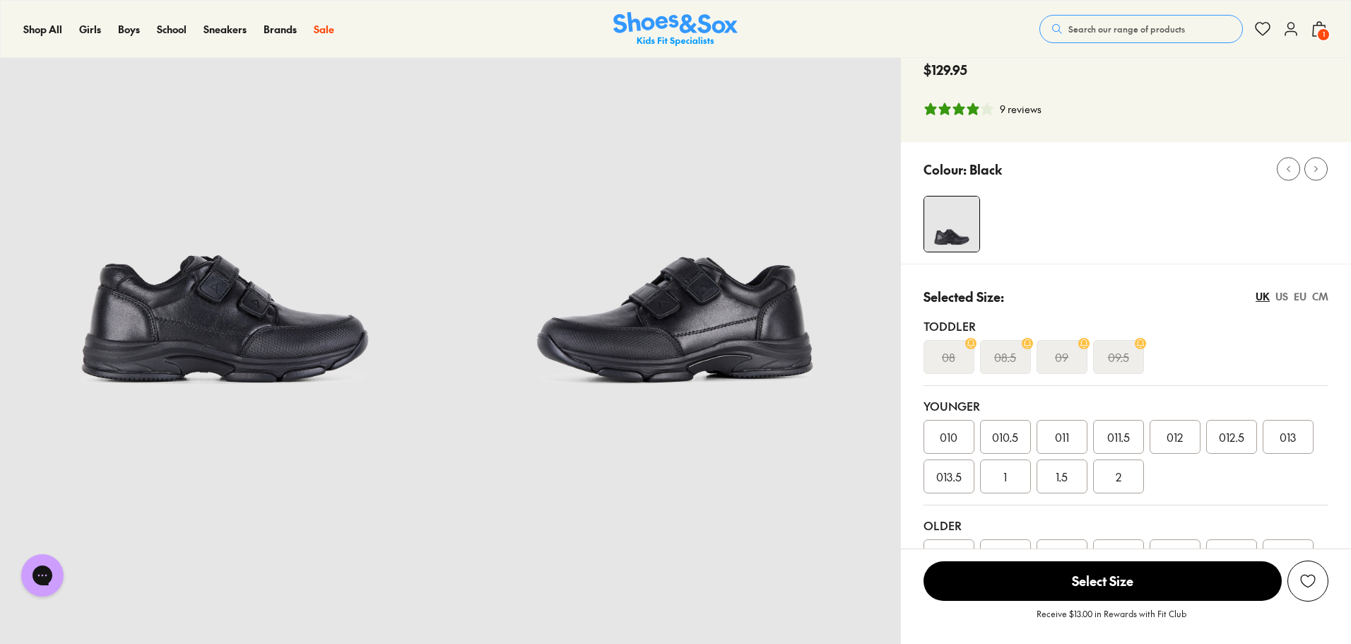
scroll to position [71, 0]
